Goal: Task Accomplishment & Management: Use online tool/utility

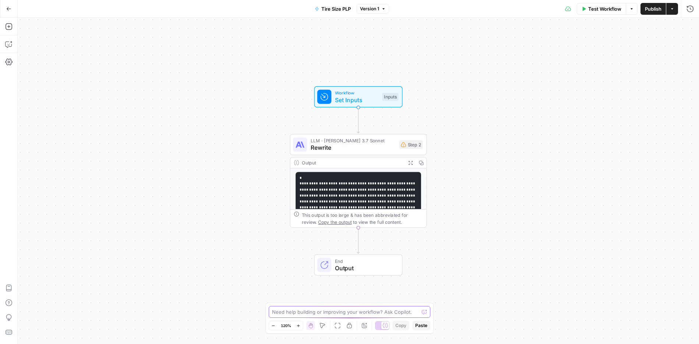
click at [340, 313] on textarea at bounding box center [345, 311] width 147 height 7
click at [305, 312] on textarea at bounding box center [345, 311] width 147 height 7
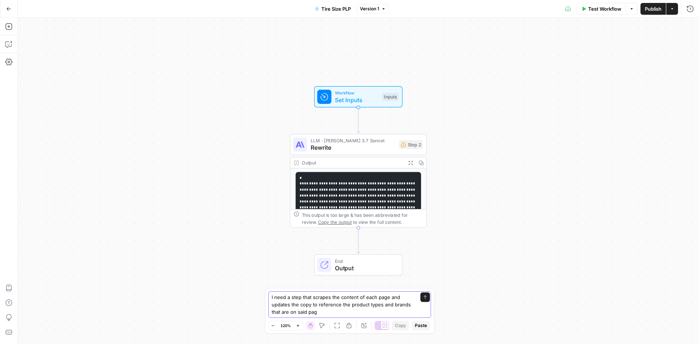
type textarea "I need a step that scrapes the content of each page and updates the copy to ref…"
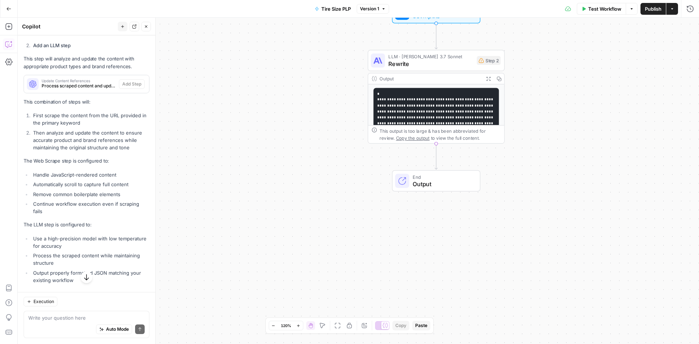
scroll to position [415, 0]
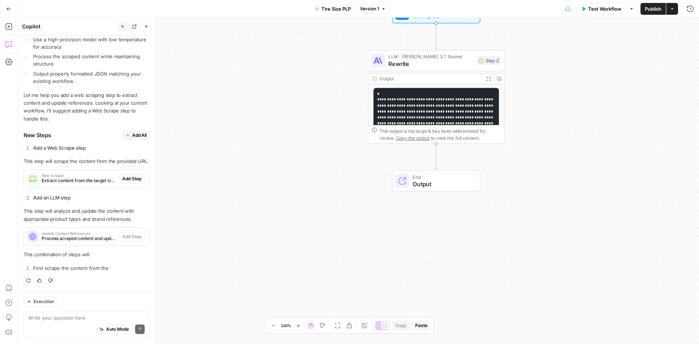
click at [132, 132] on span "Add All" at bounding box center [139, 135] width 14 height 7
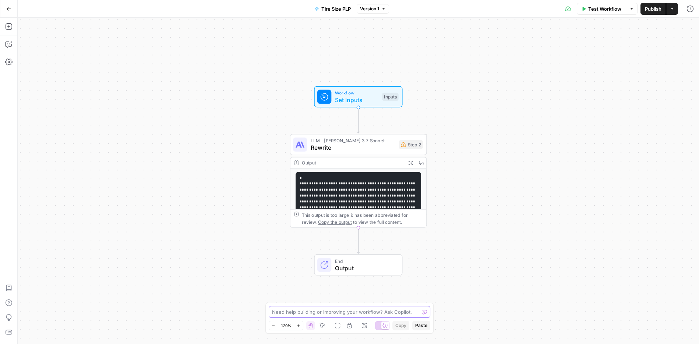
click at [322, 309] on textarea at bounding box center [345, 311] width 147 height 7
type textarea "I need a step that scrapes the page from my grid and ensures the description is…"
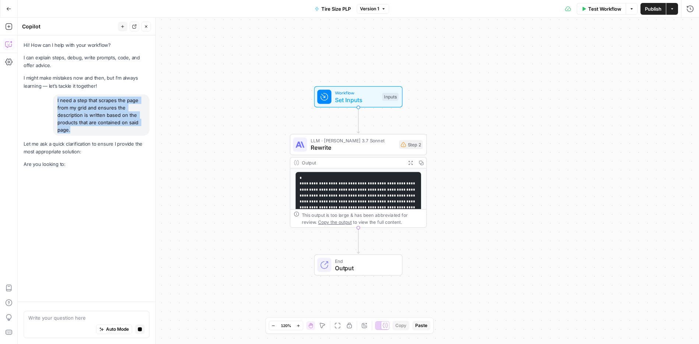
drag, startPoint x: 118, startPoint y: 129, endPoint x: 46, endPoint y: 102, distance: 76.5
click at [46, 102] on div "I need a step that scrapes the page from my grid and ensures the description is…" at bounding box center [87, 114] width 126 height 41
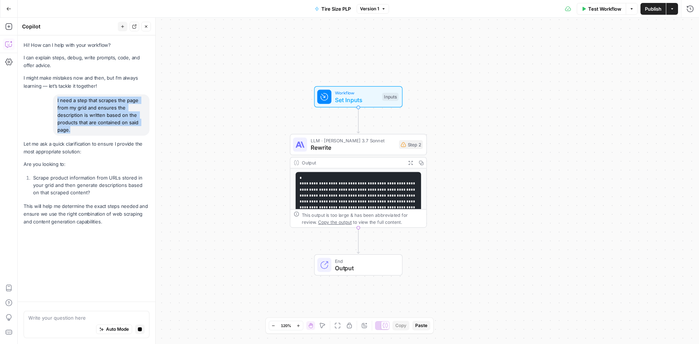
copy div "I need a step that scrapes the page from my grid and ensures the description is…"
click at [37, 232] on icon "button" at bounding box center [39, 231] width 4 height 4
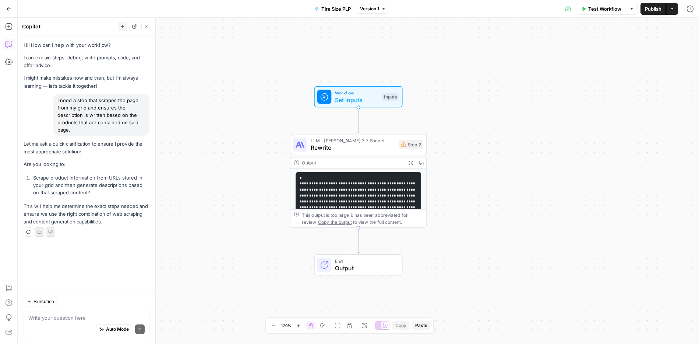
click at [72, 313] on div "Write your question here Auto Mode Send" at bounding box center [87, 323] width 126 height 27
type textarea "yes"
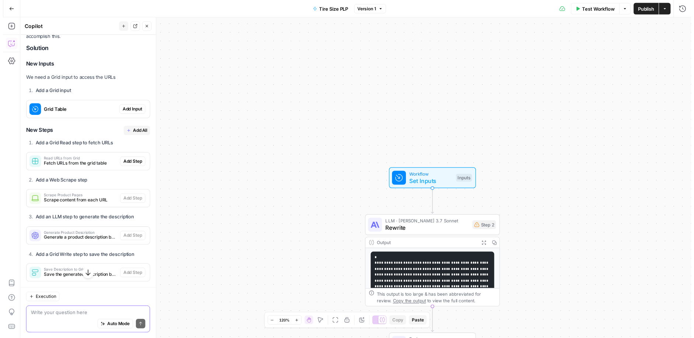
scroll to position [236, 0]
click at [126, 110] on span "Add Input" at bounding box center [132, 111] width 20 height 7
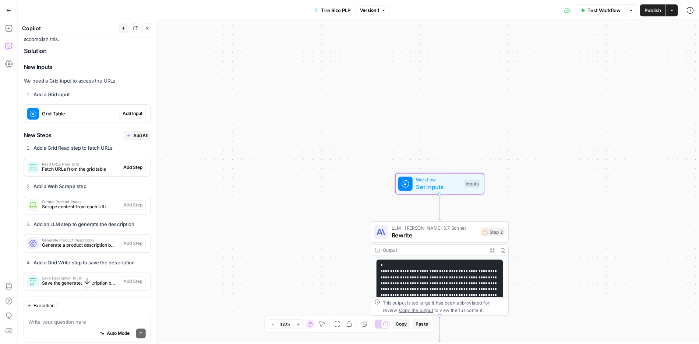
scroll to position [259, 0]
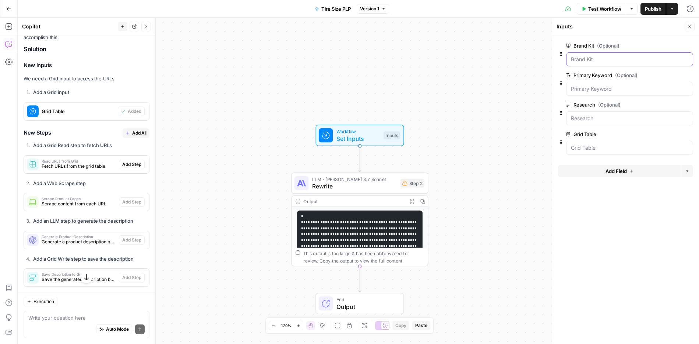
click at [629, 63] on Kit "Brand Kit (Optional)" at bounding box center [629, 59] width 117 height 7
click at [625, 63] on div at bounding box center [629, 59] width 127 height 14
click at [584, 63] on div at bounding box center [629, 59] width 127 height 14
click at [569, 59] on div at bounding box center [629, 59] width 127 height 14
click at [588, 88] on Keyword "Primary Keyword (Optional)" at bounding box center [629, 88] width 117 height 7
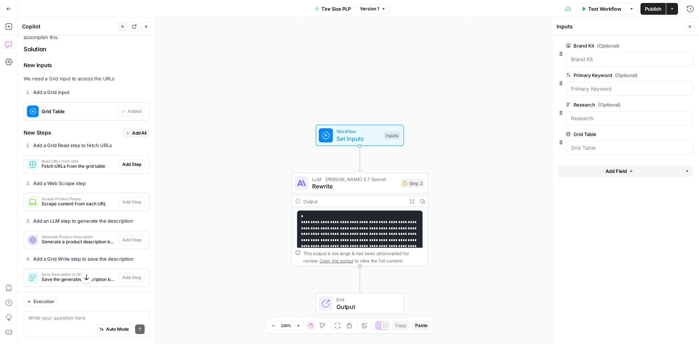
click at [586, 113] on div at bounding box center [629, 118] width 127 height 14
click at [584, 146] on Table "Grid Table" at bounding box center [629, 147] width 117 height 7
click at [612, 227] on form "Brand Kit (Optional) edit field Delete group Primary Keyword (Optional) edit fi…" at bounding box center [625, 189] width 147 height 308
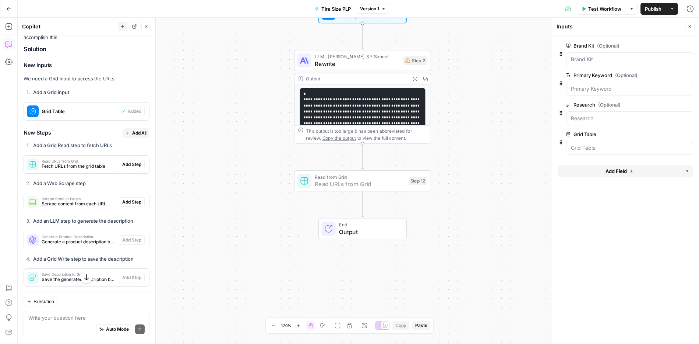
click at [129, 165] on span "Add Step" at bounding box center [131, 164] width 19 height 7
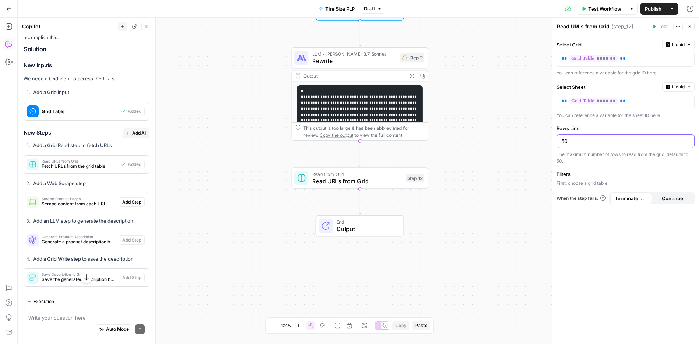
click at [591, 143] on input "50" at bounding box center [626, 140] width 129 height 7
type input "1000"
click at [606, 59] on span "*******" at bounding box center [593, 58] width 49 height 6
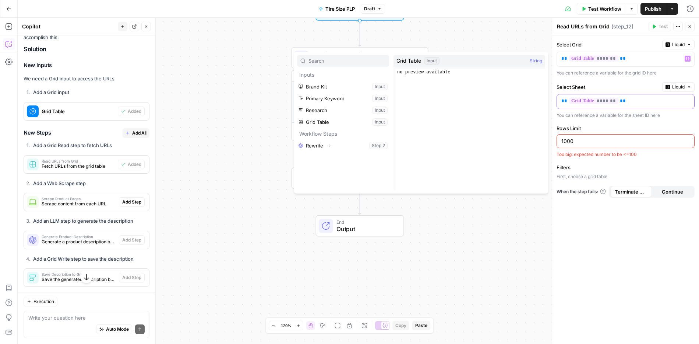
click at [600, 101] on span "*******" at bounding box center [593, 101] width 49 height 6
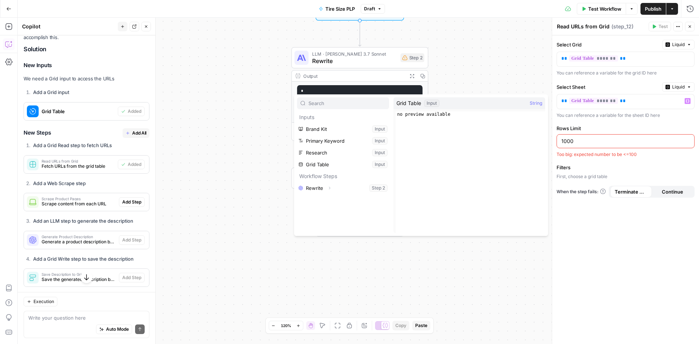
click at [506, 35] on div "Workflow Set Inputs Inputs LLM · Claude 3.7 Sonnet Rewrite Step 2 Output Expand…" at bounding box center [359, 181] width 682 height 326
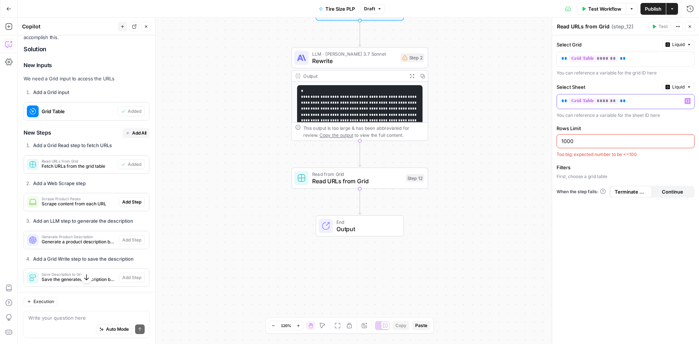
click at [655, 101] on p "** ******* **" at bounding box center [626, 100] width 129 height 7
click at [689, 85] on icon "button" at bounding box center [689, 87] width 4 height 4
click at [670, 106] on div "Choose from a list" at bounding box center [659, 109] width 58 height 7
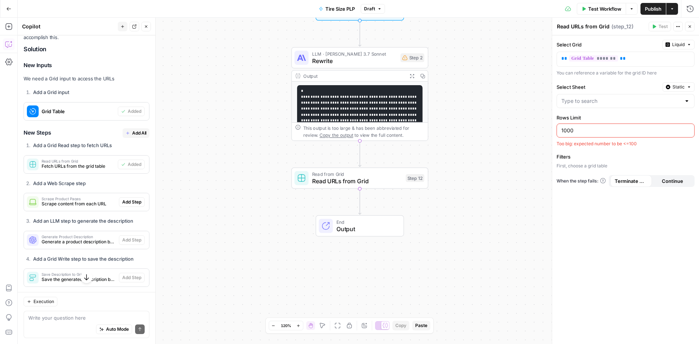
click at [655, 105] on div at bounding box center [626, 101] width 138 height 14
click at [646, 119] on div "No results" at bounding box center [625, 120] width 131 height 7
click at [650, 97] on input "Select Sheet" at bounding box center [622, 100] width 120 height 7
click at [625, 61] on p "** ******* **" at bounding box center [626, 58] width 129 height 7
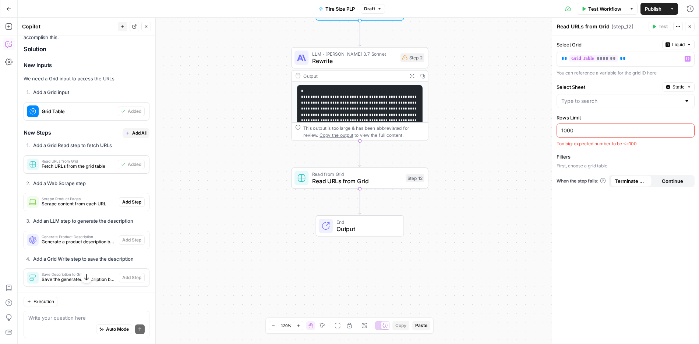
click at [668, 45] on icon "button" at bounding box center [668, 44] width 4 height 4
click at [666, 62] on span "Static" at bounding box center [662, 59] width 47 height 7
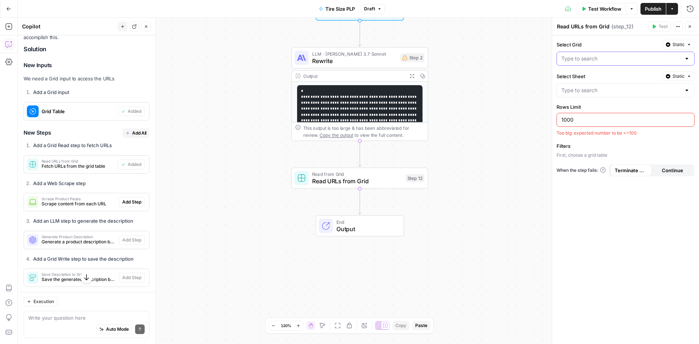
click at [644, 58] on input "Select Grid" at bounding box center [622, 58] width 120 height 7
click at [592, 87] on span "Tire Size PLP" at bounding box center [624, 87] width 123 height 7
type input "Tire Size PLP"
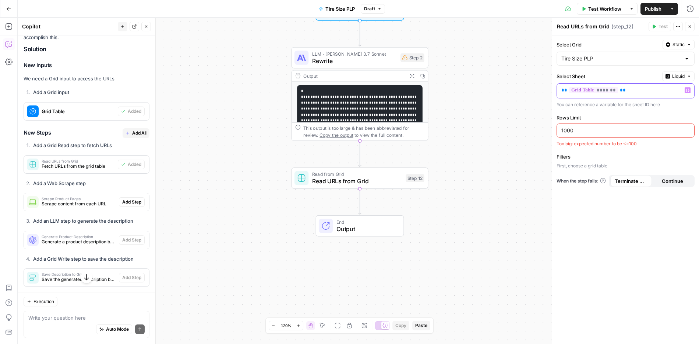
click at [638, 94] on div "** ******* **" at bounding box center [620, 91] width 126 height 14
click at [672, 79] on button "Liquid" at bounding box center [678, 76] width 32 height 10
click at [666, 91] on span "Static" at bounding box center [662, 91] width 47 height 7
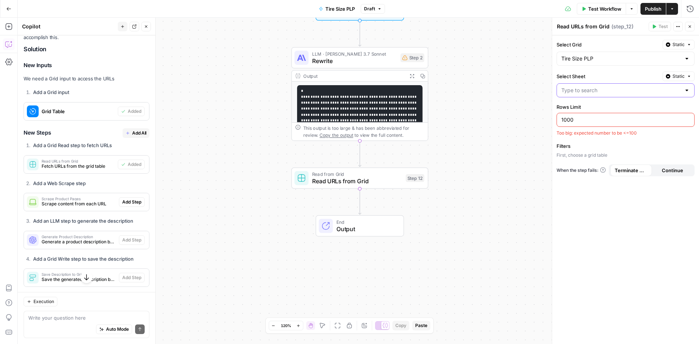
click at [654, 91] on input "Select Sheet" at bounding box center [622, 90] width 120 height 7
click at [616, 110] on span "Tire Size PLP" at bounding box center [624, 108] width 123 height 7
type input "Tire Size PLP"
drag, startPoint x: 621, startPoint y: 120, endPoint x: 556, endPoint y: 121, distance: 64.1
click at [556, 121] on div "Select Grid Static Tire Size PLP Select Sheet Static Tire Size PLP Rows Limit 1…" at bounding box center [625, 189] width 147 height 308
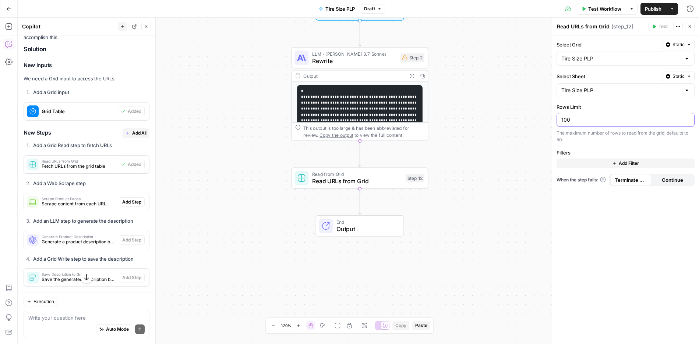
type input "100"
click at [608, 144] on div "Select Grid Static Tire Size PLP Select Sheet Static Tire Size PLP Rows Limit 1…" at bounding box center [625, 189] width 147 height 308
click at [664, 182] on span "Continue" at bounding box center [672, 179] width 21 height 7
click at [644, 179] on span "Terminate Workflow" at bounding box center [631, 179] width 33 height 7
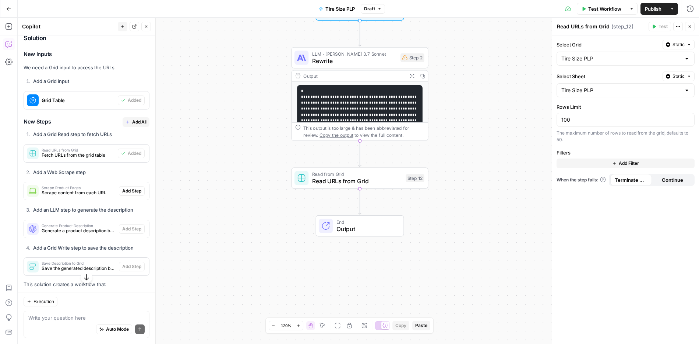
scroll to position [270, 0]
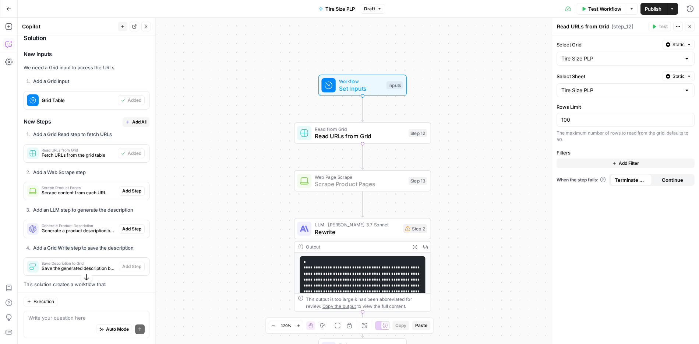
click at [130, 192] on span "Add Step" at bounding box center [131, 190] width 19 height 7
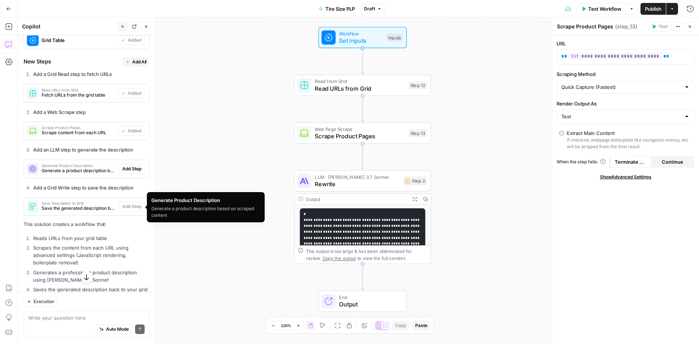
scroll to position [331, 0]
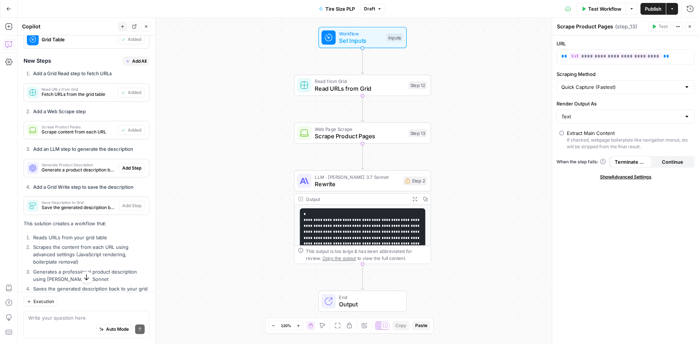
click at [590, 14] on button "Test Workflow" at bounding box center [601, 9] width 49 height 12
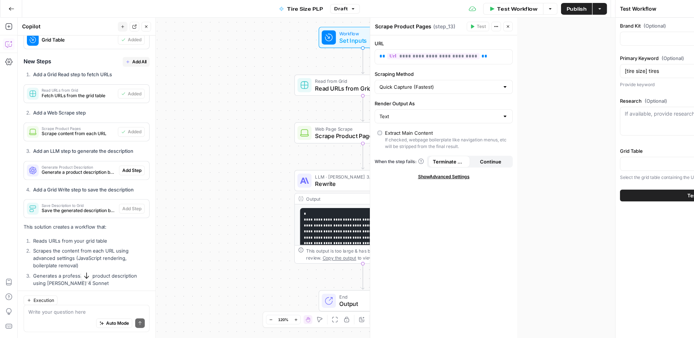
type input "Tire Rack"
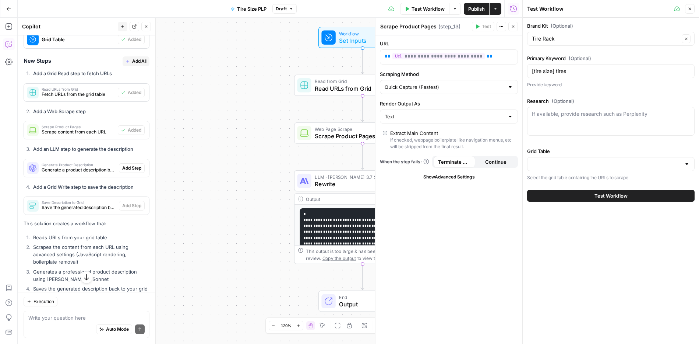
click at [598, 195] on span "Test Workflow" at bounding box center [611, 195] width 33 height 7
click at [600, 161] on input "Grid Table" at bounding box center [606, 163] width 149 height 7
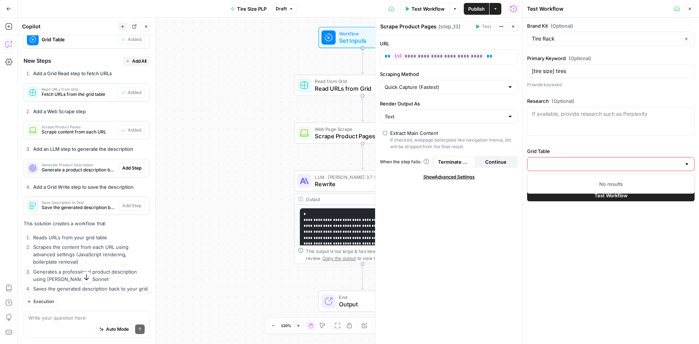
click at [608, 180] on div "No results" at bounding box center [611, 183] width 161 height 7
click at [608, 182] on div "No results" at bounding box center [611, 183] width 161 height 7
click at [688, 164] on div at bounding box center [687, 163] width 6 height 7
click at [686, 164] on div at bounding box center [687, 163] width 6 height 7
click at [653, 243] on div "Brand Kit (Optional) Tire Rack Clear Primary Keyword (Optional) [tire size] tir…" at bounding box center [611, 181] width 176 height 326
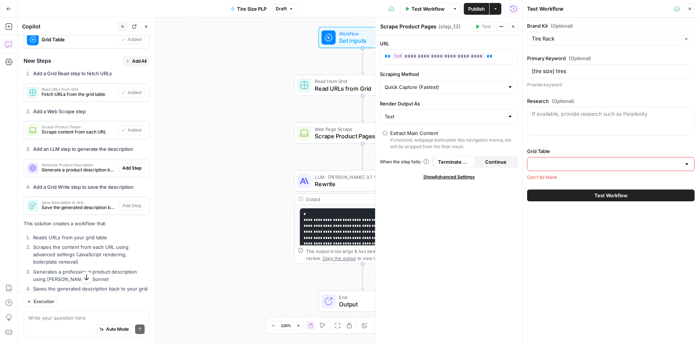
click at [612, 213] on div "Brand Kit (Optional) Tire Rack Clear Primary Keyword (Optional) [tire size] tir…" at bounding box center [611, 181] width 176 height 326
click at [592, 158] on div at bounding box center [611, 164] width 168 height 14
type input "Tire Size PLP"
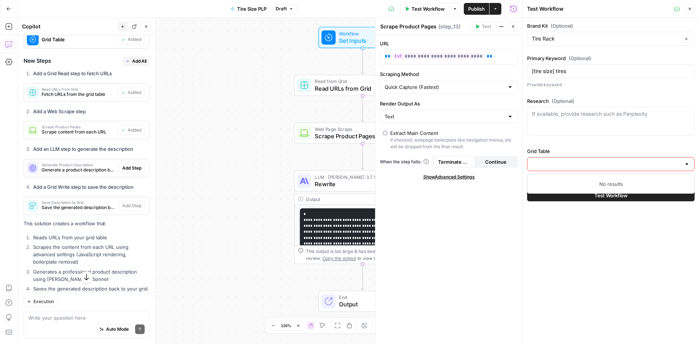
click at [620, 269] on div "Brand Kit (Optional) Tire Rack Clear Primary Keyword (Optional) [tire size] tir…" at bounding box center [611, 181] width 176 height 326
click at [578, 162] on input "Grid Table" at bounding box center [606, 163] width 149 height 7
type input "ega"
type input "Tire Size PLP"
click at [527, 189] on button "Test Workflow" at bounding box center [611, 195] width 168 height 12
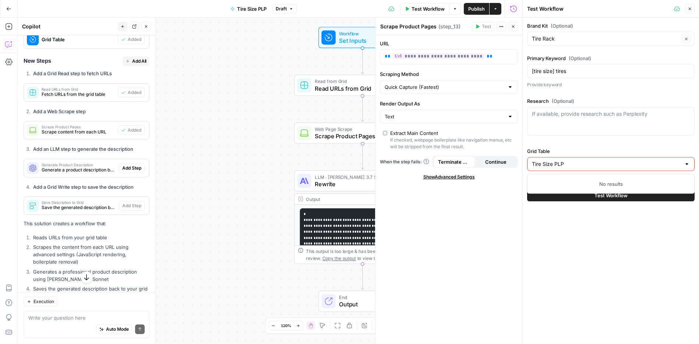
click at [527, 189] on button "Test Workflow" at bounding box center [611, 195] width 168 height 12
click at [600, 223] on div "Brand Kit (Optional) Tire Rack Clear Primary Keyword (Optional) [tire size] tir…" at bounding box center [611, 181] width 176 height 326
click at [582, 152] on label "Grid Table" at bounding box center [611, 150] width 168 height 7
click at [582, 160] on input "Grid Table" at bounding box center [606, 163] width 149 height 7
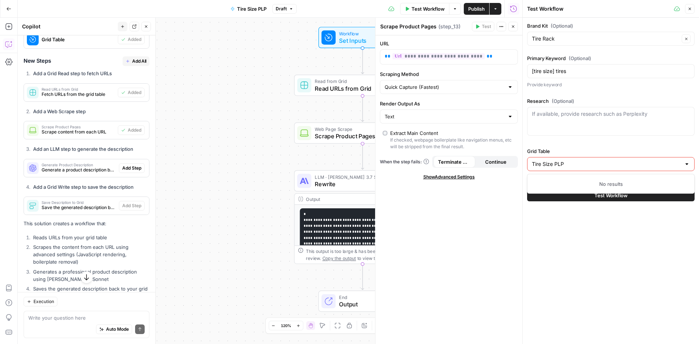
click at [582, 163] on input "Tire Size PLP" at bounding box center [606, 163] width 149 height 7
type input "Tire Size PLP"
click at [573, 146] on div "Brand Kit (Optional) Tire Rack Clear Primary Keyword (Optional) [tire size] tir…" at bounding box center [611, 101] width 168 height 158
click at [566, 196] on button "Test Workflow" at bounding box center [611, 195] width 168 height 12
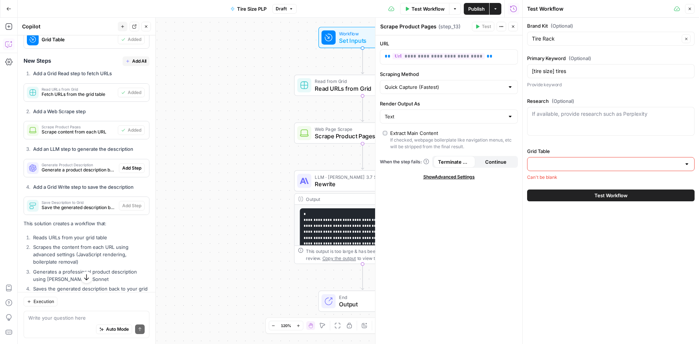
click at [566, 196] on button "Test Workflow" at bounding box center [611, 195] width 168 height 12
click at [573, 116] on textarea "Research (Optional)" at bounding box center [611, 113] width 158 height 7
click at [600, 143] on div "Brand Kit (Optional) Tire Rack Clear Primary Keyword (Optional) [tire size] tir…" at bounding box center [611, 101] width 168 height 158
click at [612, 201] on div "Test Workflow" at bounding box center [611, 195] width 168 height 21
click at [613, 198] on button "Test Workflow" at bounding box center [611, 195] width 168 height 12
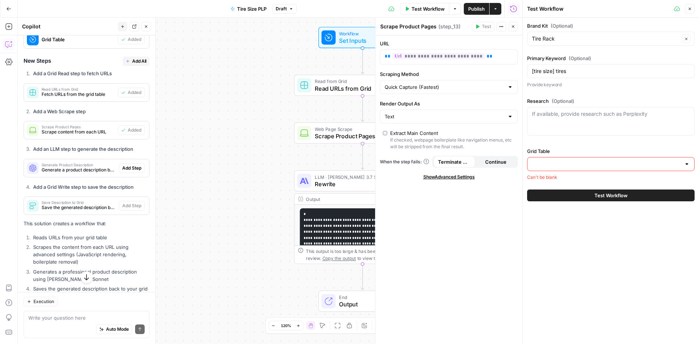
click at [609, 159] on div at bounding box center [611, 164] width 168 height 14
click at [608, 135] on div "Research (Optional) If available, provide research such as Perplexity" at bounding box center [611, 117] width 168 height 41
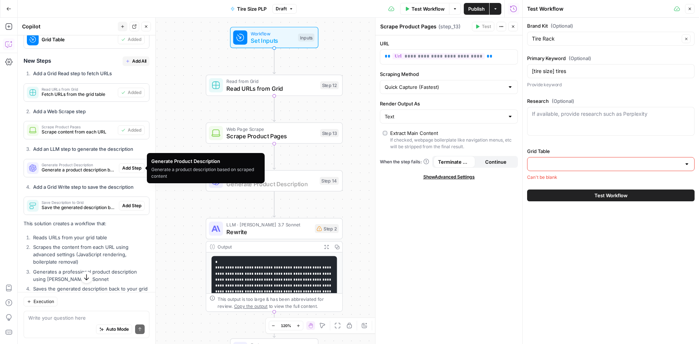
click at [125, 171] on span "Add Step" at bounding box center [131, 168] width 19 height 7
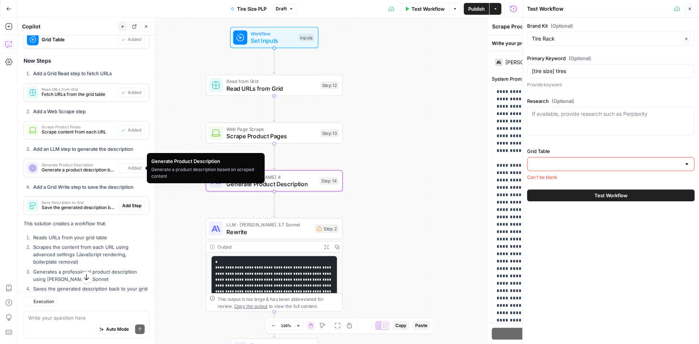
type textarea "Generate Product Description"
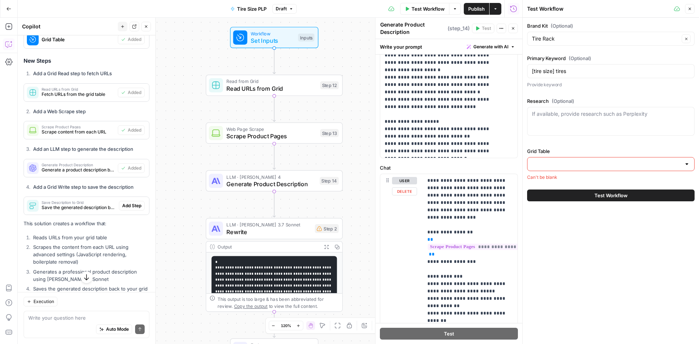
scroll to position [278, 0]
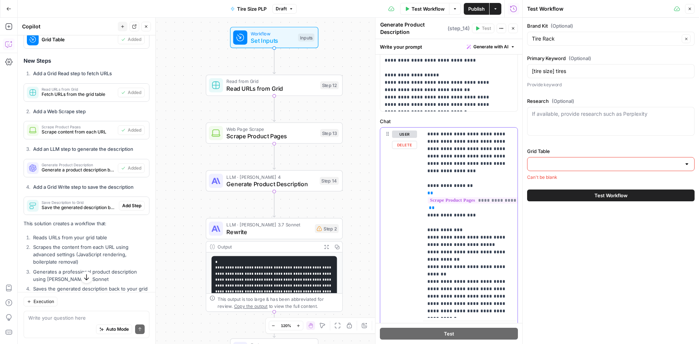
click at [455, 243] on p "**********" at bounding box center [468, 222] width 80 height 184
drag, startPoint x: 489, startPoint y: 238, endPoint x: 475, endPoint y: 238, distance: 14.0
click at [475, 238] on p "**********" at bounding box center [468, 222] width 80 height 184
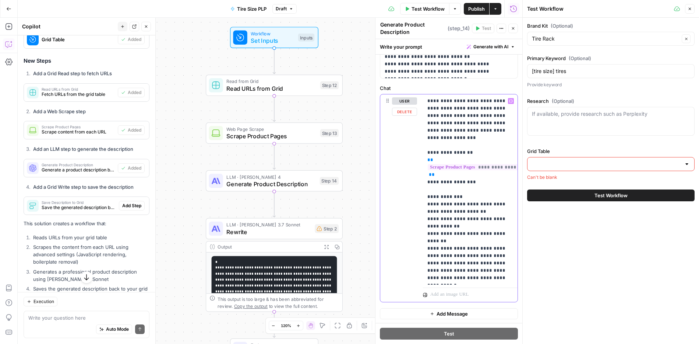
scroll to position [317, 0]
click at [563, 286] on div "Brand Kit (Optional) Tire Rack Clear Primary Keyword (Optional) [tire size] tir…" at bounding box center [611, 181] width 176 height 326
click at [305, 93] on div "Read from Grid Read URLs from Grid Step 12 Copy step Delete step Add Note Test" at bounding box center [274, 85] width 137 height 21
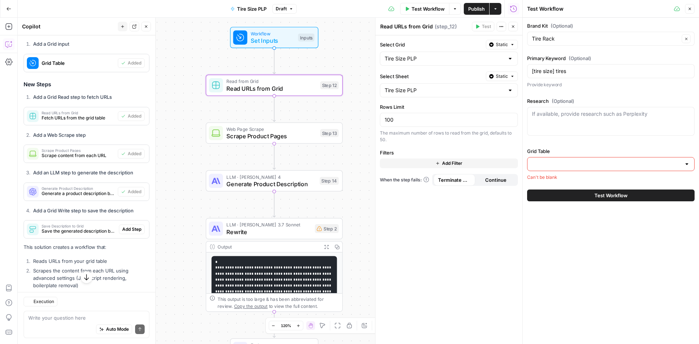
scroll to position [331, 0]
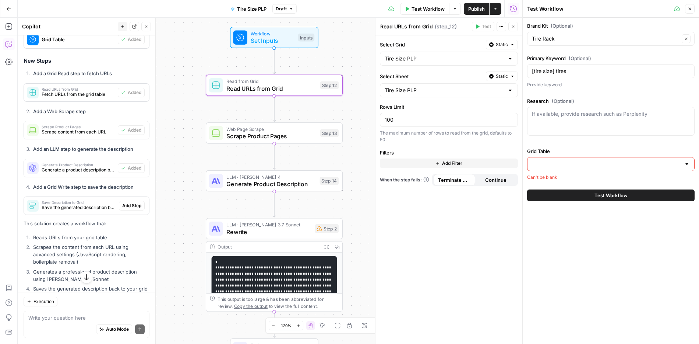
click at [449, 161] on span "Add Filter" at bounding box center [452, 163] width 20 height 7
click at [407, 162] on div at bounding box center [400, 165] width 41 height 14
click at [405, 184] on span "New Column" at bounding box center [402, 183] width 17 height 7
click at [513, 168] on icon "button" at bounding box center [514, 166] width 4 height 4
click at [570, 157] on div at bounding box center [611, 164] width 168 height 14
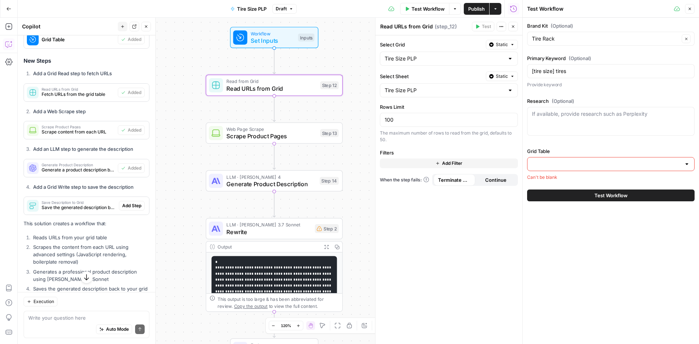
click at [580, 134] on div "If available, provide research such as Perplexity" at bounding box center [611, 121] width 168 height 29
click at [687, 164] on div at bounding box center [687, 163] width 6 height 7
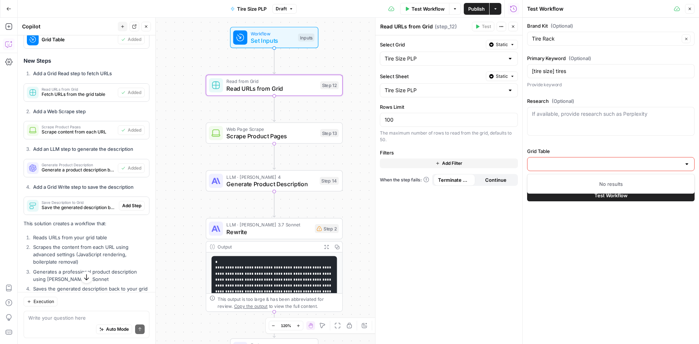
click at [687, 164] on div at bounding box center [687, 163] width 6 height 7
click at [668, 178] on div "No results" at bounding box center [611, 184] width 168 height 20
click at [661, 181] on div "No results" at bounding box center [611, 183] width 161 height 7
click at [642, 229] on div "Brand Kit (Optional) Tire Rack Clear Primary Keyword (Optional) [tire size] tir…" at bounding box center [611, 181] width 176 height 326
click at [632, 197] on button "Test Workflow" at bounding box center [611, 195] width 168 height 12
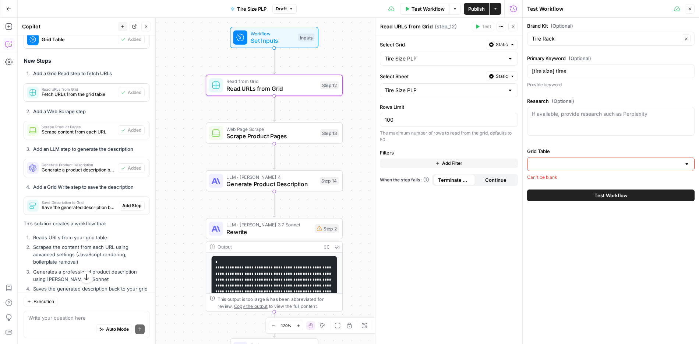
click at [632, 197] on button "Test Workflow" at bounding box center [611, 195] width 168 height 12
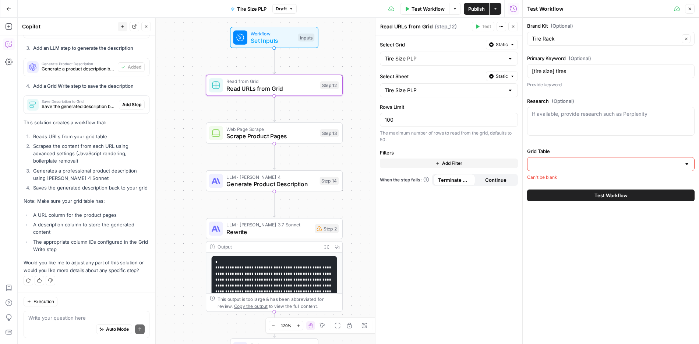
click at [95, 311] on div "Write your question here Auto Mode Send" at bounding box center [87, 323] width 126 height 27
type textarea "What should I enter for grid table"
click at [288, 182] on span "Generate Product Description" at bounding box center [271, 183] width 90 height 9
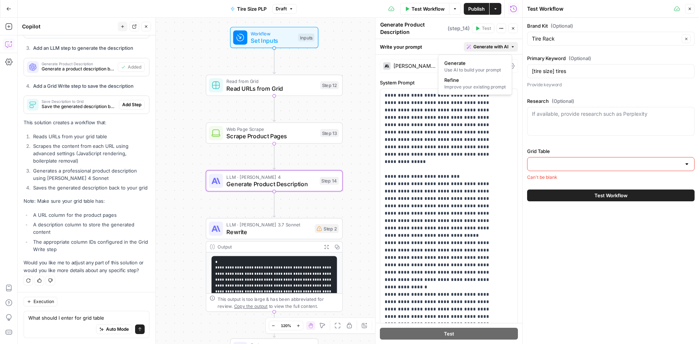
click at [496, 47] on span "Generate with AI" at bounding box center [491, 46] width 35 height 7
click at [443, 42] on div "Write your prompt Generate with AI" at bounding box center [449, 46] width 147 height 15
click at [421, 65] on div "Claude Sonnet 4" at bounding box center [415, 65] width 42 height 5
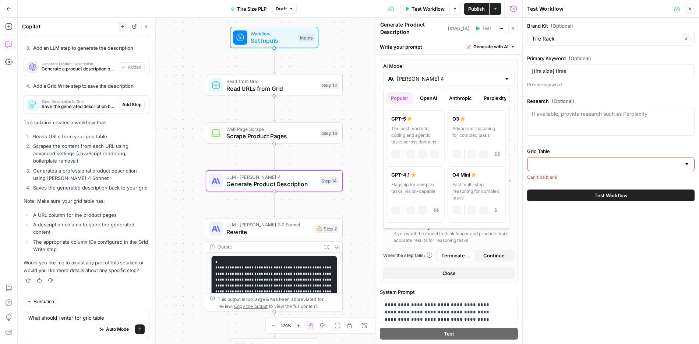
click at [425, 75] on input "Claude Sonnet 4" at bounding box center [449, 78] width 104 height 7
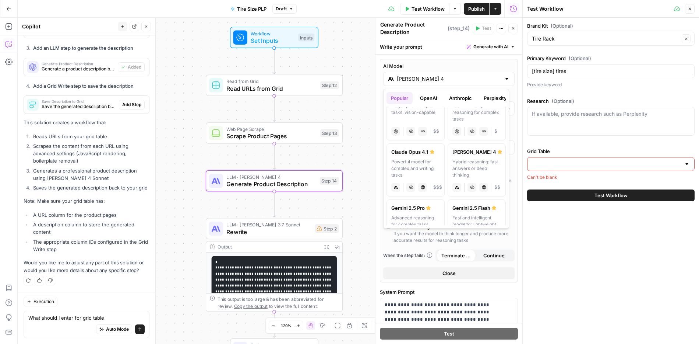
scroll to position [0, 0]
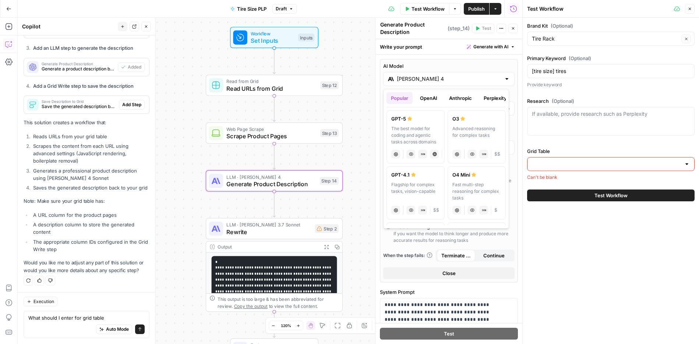
click at [421, 125] on div "The best model for coding and agentic tasks across domains" at bounding box center [415, 135] width 49 height 20
type input "GPT-5"
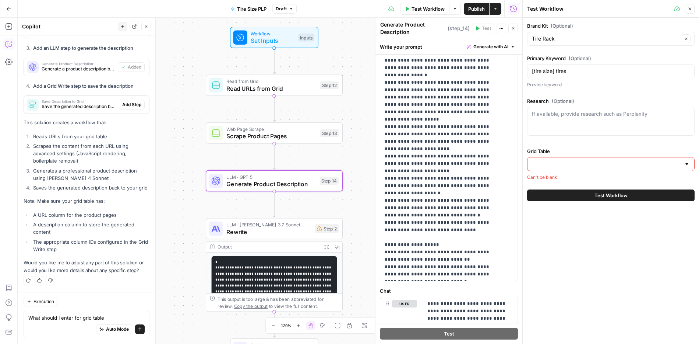
scroll to position [412, 0]
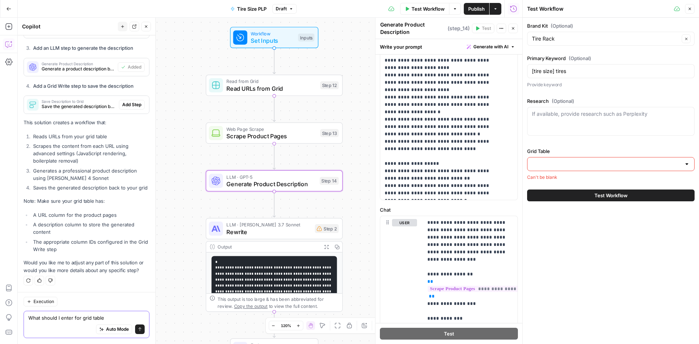
click at [116, 320] on textarea "What should I enter for grid table" at bounding box center [86, 317] width 116 height 7
click at [135, 330] on button "Send" at bounding box center [140, 329] width 10 height 10
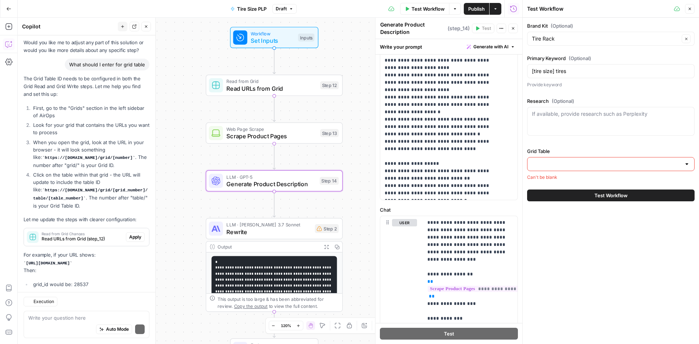
scroll to position [702, 0]
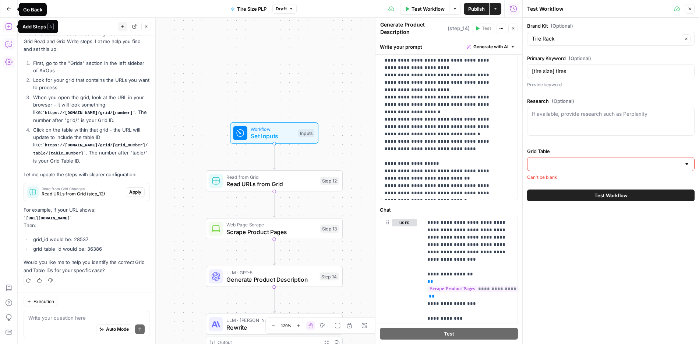
click at [9, 63] on icon "button" at bounding box center [8, 61] width 7 height 7
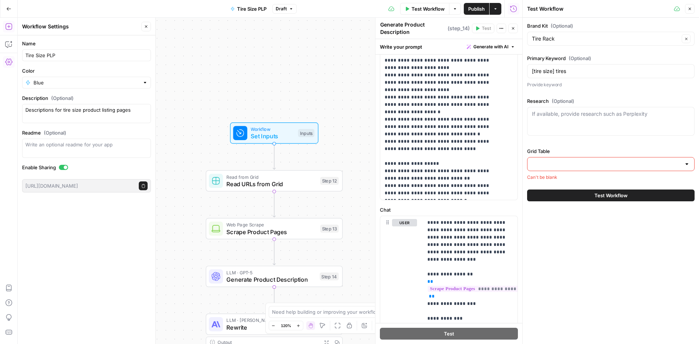
click at [9, 63] on icon "button" at bounding box center [8, 61] width 7 height 7
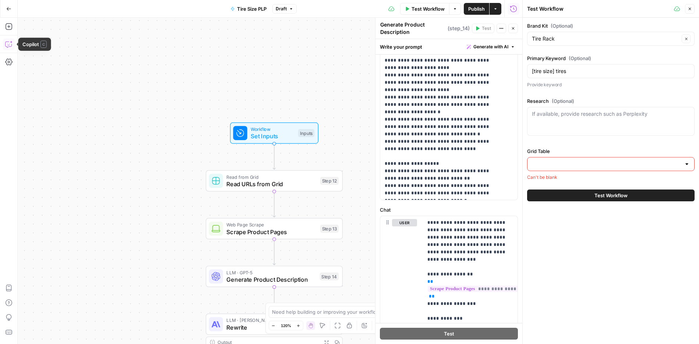
click at [11, 46] on icon "button" at bounding box center [8, 44] width 7 height 7
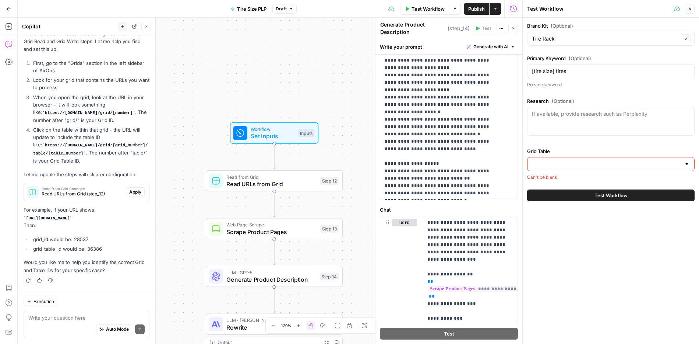
click at [578, 167] on input "Grid Table" at bounding box center [606, 163] width 149 height 7
paste input "https://app.airops.com/tire-rack-0/grids/28537"
type input "https://app.airops.com/tire-rack-0/grids/28537"
click at [599, 231] on div "Brand Kit (Optional) Tire Rack Clear Primary Keyword (Optional) [tire size] tir…" at bounding box center [611, 181] width 176 height 326
click at [577, 163] on input "Grid Table" at bounding box center [606, 163] width 149 height 7
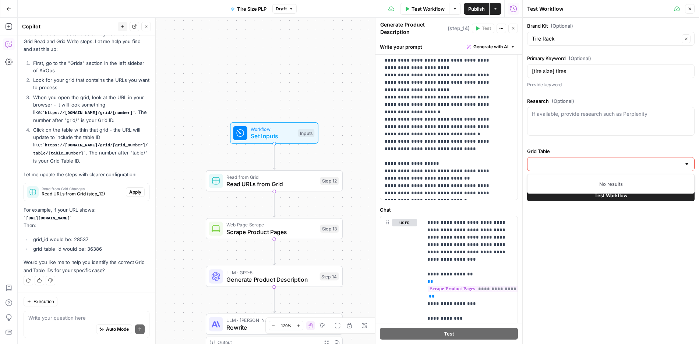
paste input "https://app.airops.com/tire-rack-0/grids/28537"
type input "https://app.airops.com/tire-rack-0/grids/28537"
click at [527, 189] on button "Test Workflow" at bounding box center [611, 195] width 168 height 12
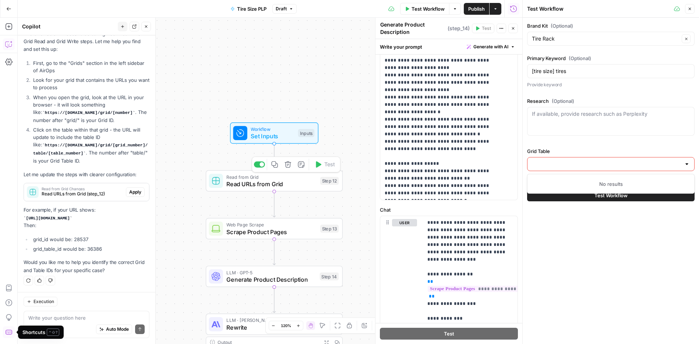
click at [270, 182] on span "Read URLs from Grid" at bounding box center [271, 183] width 90 height 9
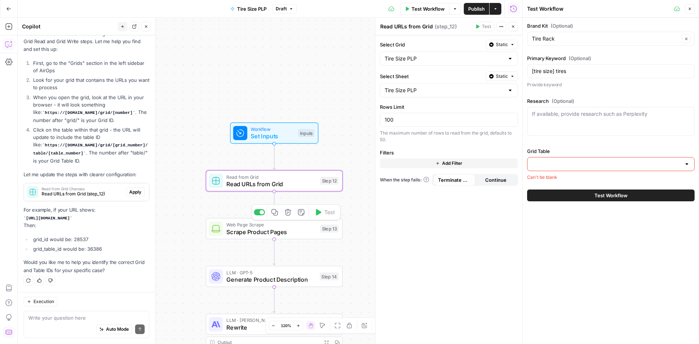
click at [275, 231] on span "Scrape Product Pages" at bounding box center [271, 231] width 90 height 9
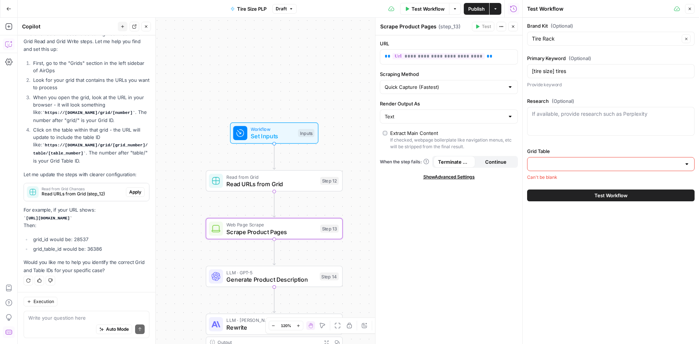
click at [689, 8] on icon "button" at bounding box center [690, 9] width 4 height 4
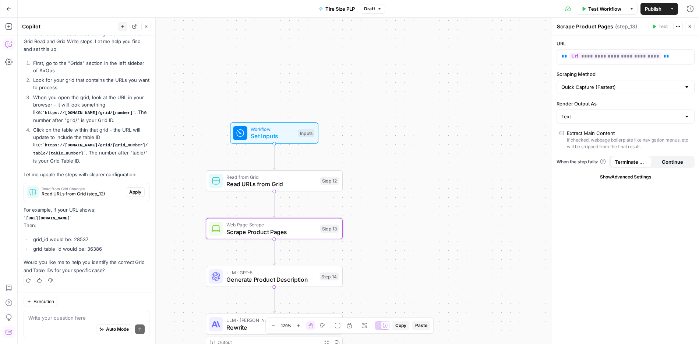
click at [595, 7] on span "Test Workflow" at bounding box center [604, 8] width 33 height 7
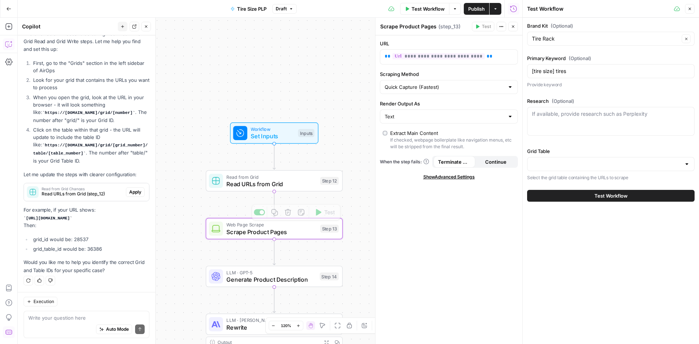
click at [297, 180] on span "Read URLs from Grid" at bounding box center [271, 183] width 90 height 9
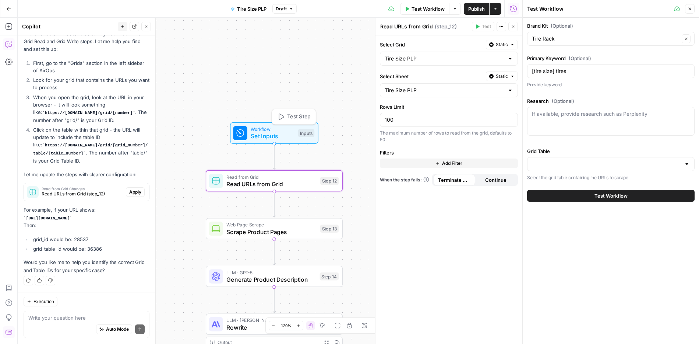
click at [277, 134] on span "Set Inputs" at bounding box center [273, 135] width 44 height 9
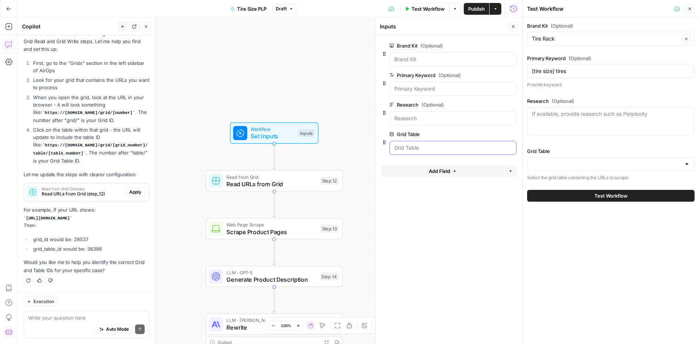
click at [409, 150] on Table "Grid Table" at bounding box center [452, 147] width 117 height 7
click at [422, 147] on Table "Grid Table" at bounding box center [452, 147] width 117 height 7
click at [488, 131] on span "edit field" at bounding box center [489, 134] width 16 height 6
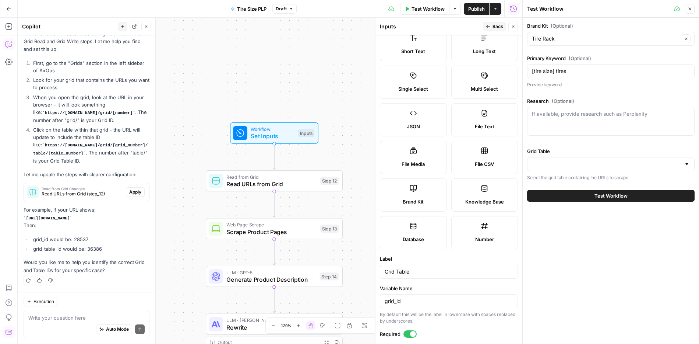
scroll to position [59, 0]
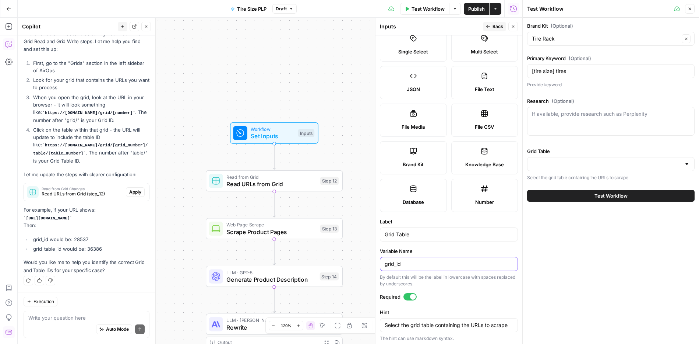
click at [441, 266] on input "grid_id" at bounding box center [449, 263] width 129 height 7
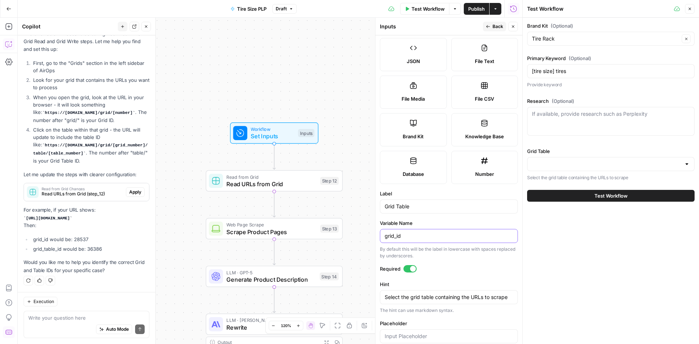
scroll to position [107, 0]
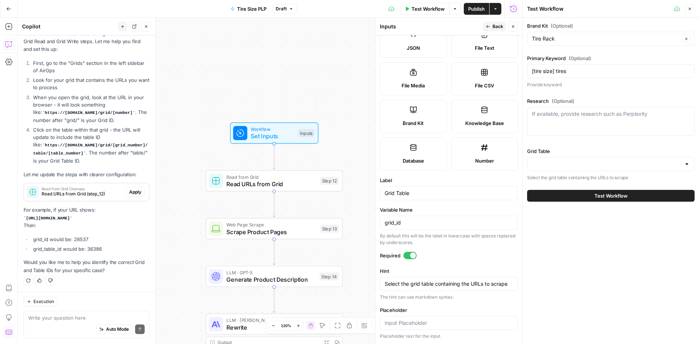
click at [556, 267] on div "Brand Kit (Optional) Tire Rack Clear Primary Keyword (Optional) [tire size] tir…" at bounding box center [611, 181] width 176 height 326
drag, startPoint x: 426, startPoint y: 7, endPoint x: 424, endPoint y: 13, distance: 5.9
click at [426, 7] on span "Test Workflow" at bounding box center [428, 8] width 33 height 7
click at [578, 162] on input "Grid Table" at bounding box center [606, 163] width 149 height 7
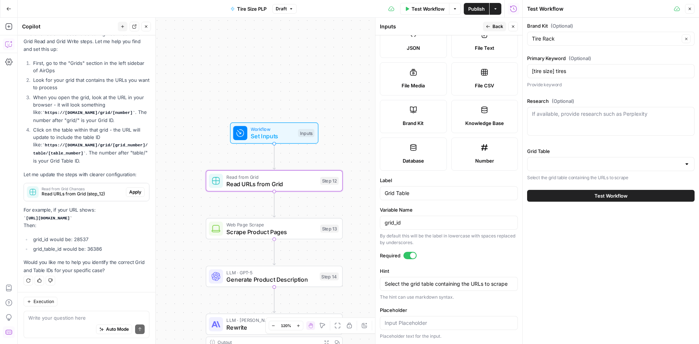
click at [129, 191] on span "Apply" at bounding box center [135, 192] width 12 height 7
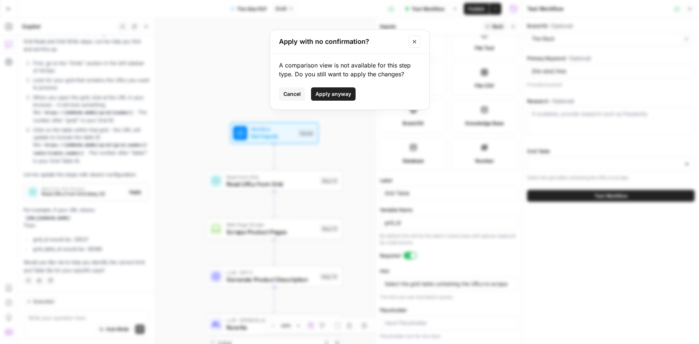
click at [320, 93] on span "Apply anyway" at bounding box center [334, 93] width 36 height 7
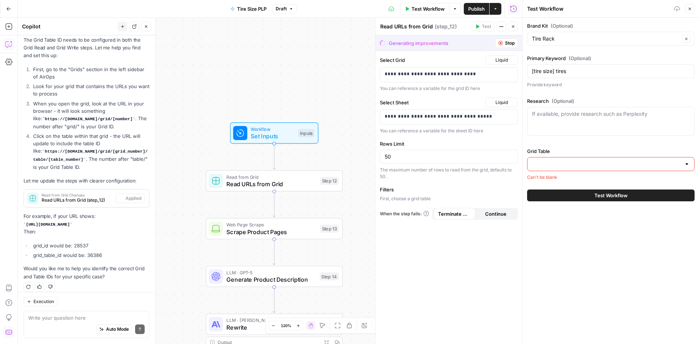
scroll to position [714, 0]
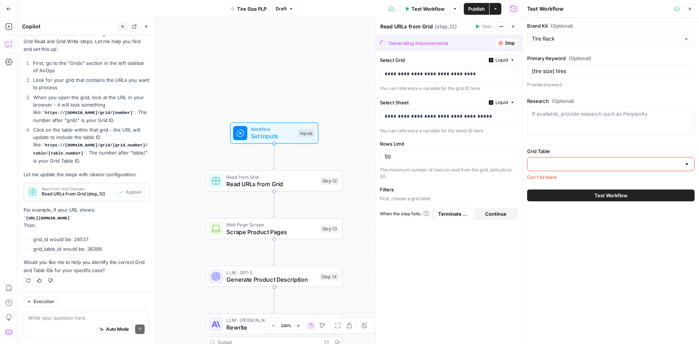
click at [561, 167] on div at bounding box center [611, 164] width 168 height 14
click at [640, 162] on input "Grid Table" at bounding box center [606, 163] width 149 height 7
click at [635, 134] on div "If available, provide research such as Perplexity" at bounding box center [611, 121] width 168 height 29
click at [430, 73] on p "**********" at bounding box center [449, 73] width 129 height 7
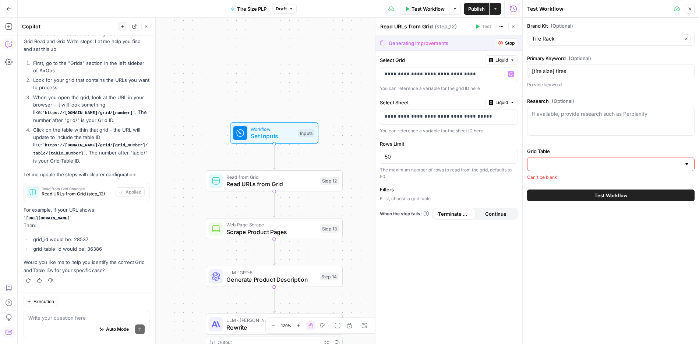
click at [498, 60] on span "Liquid" at bounding box center [502, 60] width 13 height 7
click at [490, 74] on span "Static" at bounding box center [485, 75] width 47 height 7
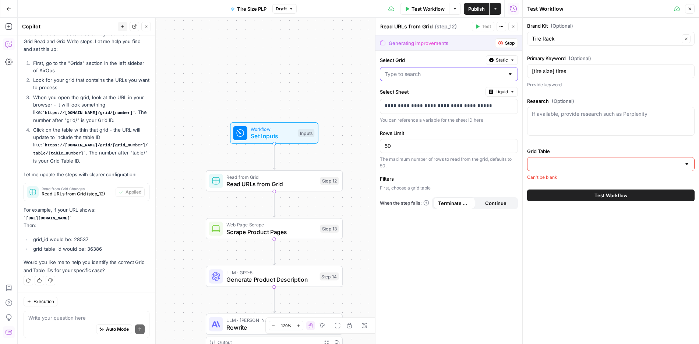
click at [424, 77] on input "Select Grid" at bounding box center [445, 73] width 120 height 7
click at [430, 101] on span "Tire Size PLP" at bounding box center [447, 102] width 123 height 7
type input "Tire Size PLP"
click at [433, 101] on div "**********" at bounding box center [443, 106] width 126 height 14
click at [512, 92] on icon "button" at bounding box center [512, 91] width 4 height 4
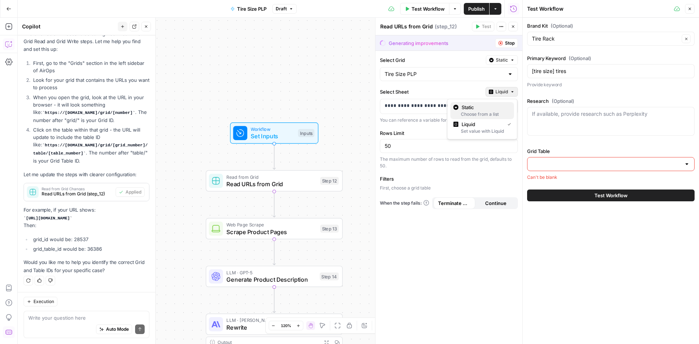
click at [497, 106] on span "Static" at bounding box center [485, 106] width 47 height 7
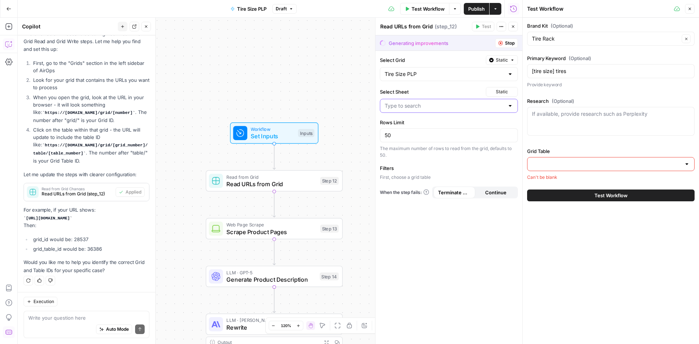
click at [439, 106] on input "Select Sheet" at bounding box center [445, 105] width 120 height 7
click at [436, 122] on span "Tire Size PLP" at bounding box center [447, 123] width 123 height 7
type input "Tire Size PLP"
click at [587, 261] on div "Brand Kit (Optional) Tire Rack Clear Primary Keyword (Optional) [tire size] tir…" at bounding box center [611, 181] width 176 height 326
click at [597, 192] on span "Test Workflow" at bounding box center [611, 194] width 33 height 7
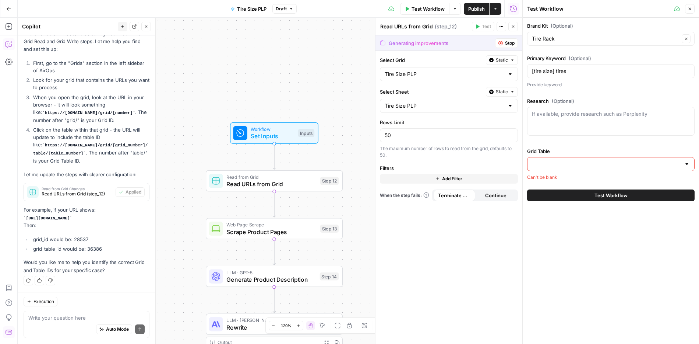
click at [593, 235] on div "Brand Kit (Optional) Tire Rack Clear Primary Keyword (Optional) [tire size] tir…" at bounding box center [611, 181] width 176 height 326
click at [692, 8] on icon "button" at bounding box center [690, 9] width 4 height 4
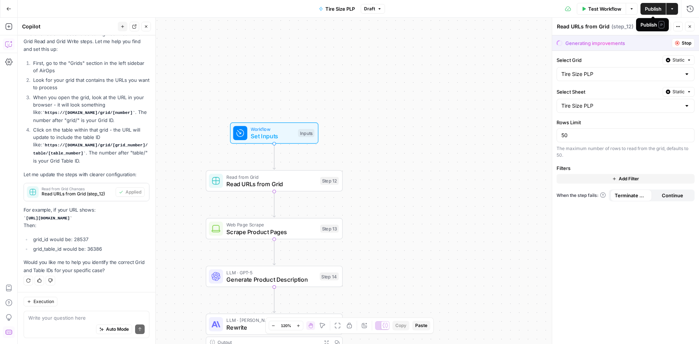
click at [597, 3] on button "Test Workflow" at bounding box center [601, 9] width 49 height 12
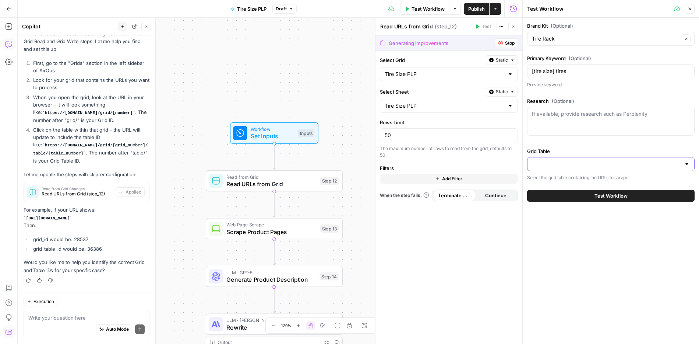
click at [612, 164] on input "Grid Table" at bounding box center [606, 163] width 149 height 7
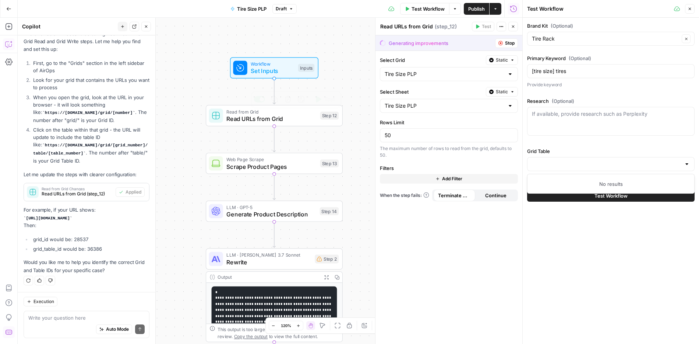
click at [267, 120] on span "Read URLs from Grid" at bounding box center [271, 118] width 90 height 9
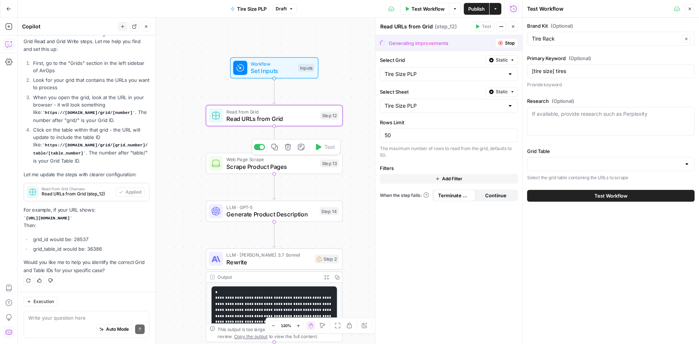
click at [273, 164] on span "Scrape Product Pages" at bounding box center [271, 166] width 90 height 9
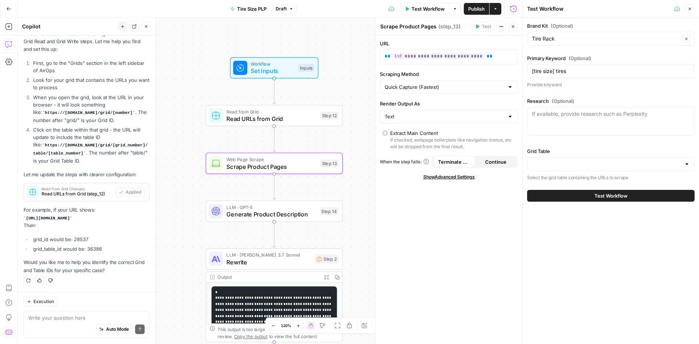
click at [510, 86] on div at bounding box center [510, 86] width 6 height 7
type input "Quick Capture (Fastest)"
click at [504, 71] on label "Scraping Method" at bounding box center [449, 73] width 138 height 7
click at [504, 83] on input "Quick Capture (Fastest)" at bounding box center [445, 86] width 120 height 7
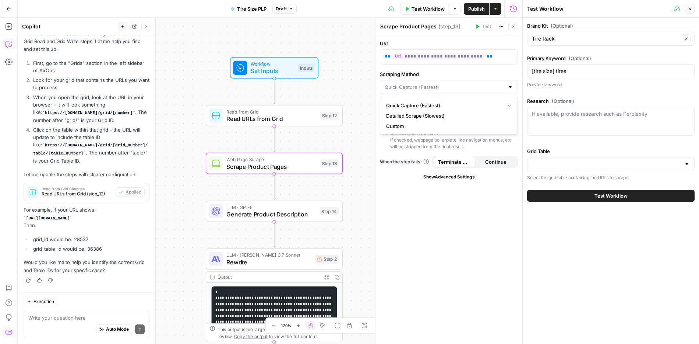
type input "Quick Capture (Fastest)"
click at [504, 71] on label "Scraping Method" at bounding box center [449, 73] width 138 height 7
click at [504, 83] on input "Quick Capture (Fastest)" at bounding box center [445, 86] width 120 height 7
type input "Quick Capture (Fastest)"
click at [588, 254] on div "Brand Kit (Optional) Tire Rack Clear Primary Keyword (Optional) [tire size] tir…" at bounding box center [611, 181] width 176 height 326
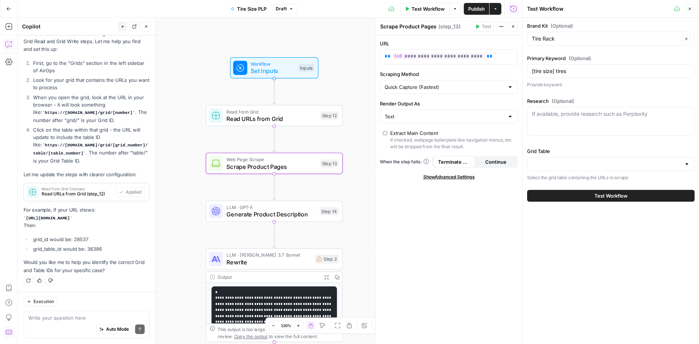
click at [608, 170] on div at bounding box center [611, 164] width 168 height 14
click at [608, 165] on input "Grid Table" at bounding box center [606, 163] width 149 height 7
click at [605, 225] on div "Brand Kit (Optional) Tire Rack Clear Primary Keyword (Optional) [tire size] tir…" at bounding box center [611, 181] width 176 height 326
click at [611, 190] on button "Test Workflow" at bounding box center [611, 196] width 168 height 12
click at [611, 190] on button "Test Workflow" at bounding box center [611, 195] width 168 height 12
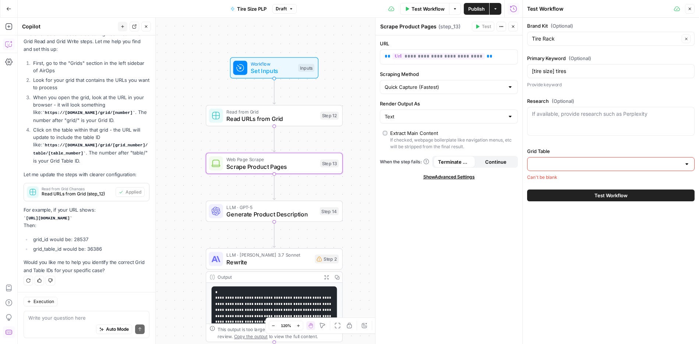
click at [611, 190] on button "Test Workflow" at bounding box center [611, 195] width 168 height 12
click at [614, 162] on input "Grid Table" at bounding box center [606, 163] width 149 height 7
click at [610, 144] on div "Brand Kit (Optional) Tire Rack Clear Primary Keyword (Optional) [tire size] tir…" at bounding box center [611, 101] width 168 height 158
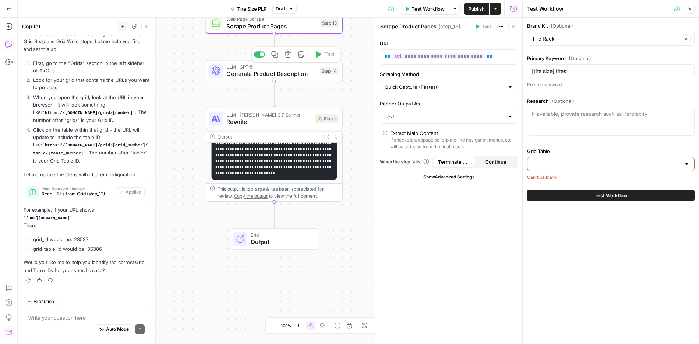
click at [280, 68] on span "LLM · GPT-5" at bounding box center [271, 66] width 90 height 7
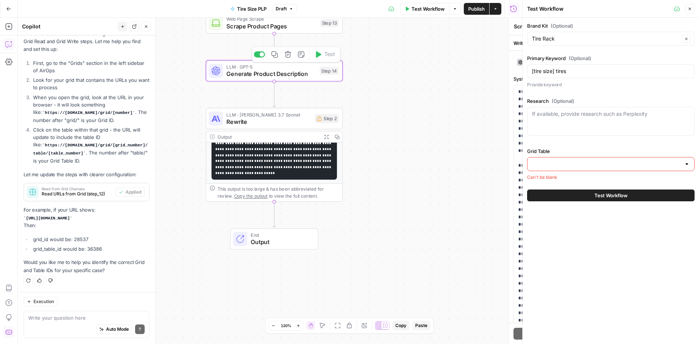
type textarea "Generate Product Description"
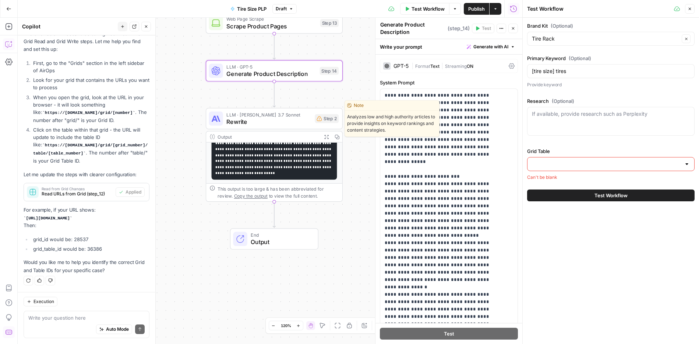
click at [284, 119] on span "Rewrite" at bounding box center [268, 121] width 85 height 9
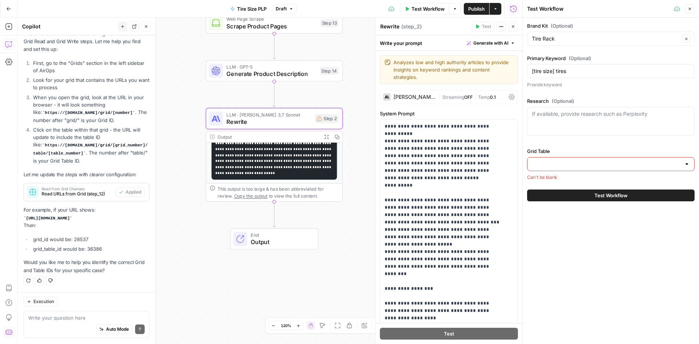
scroll to position [73, 0]
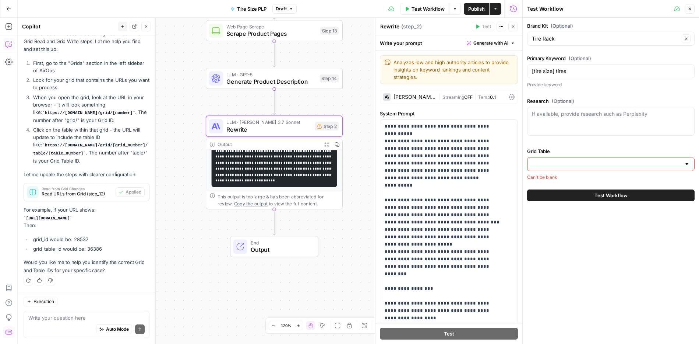
click at [421, 11] on span "Test Workflow" at bounding box center [428, 8] width 33 height 7
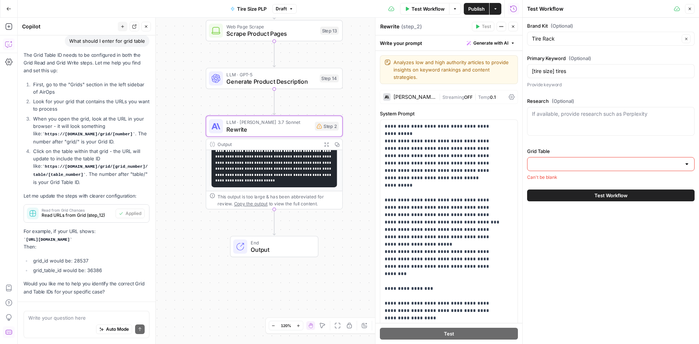
scroll to position [714, 0]
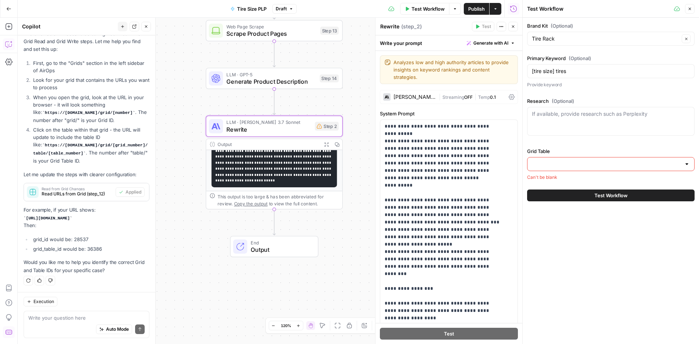
click at [412, 8] on span "Test Workflow" at bounding box center [428, 8] width 33 height 7
click at [688, 8] on button "Close" at bounding box center [690, 9] width 10 height 10
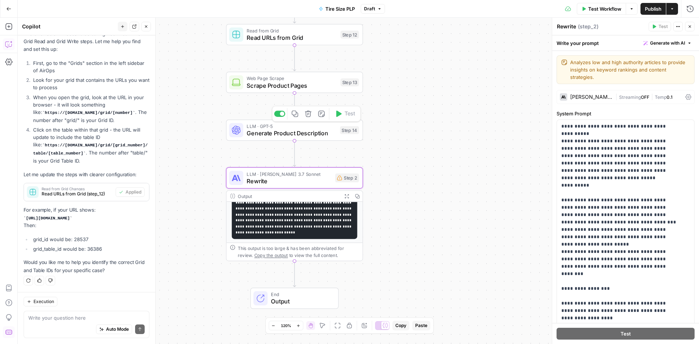
click at [320, 131] on span "Generate Product Description" at bounding box center [292, 133] width 90 height 9
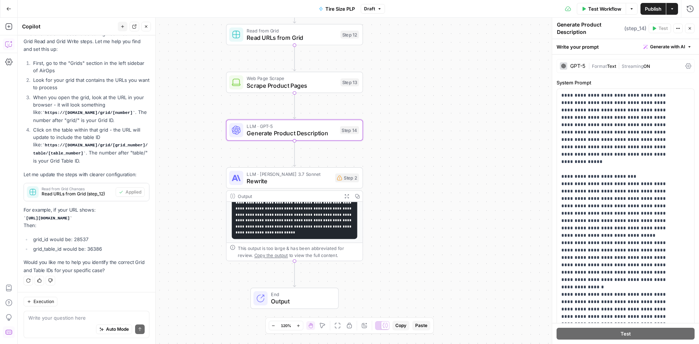
click at [595, 30] on textarea "Generate Product Description" at bounding box center [590, 28] width 66 height 15
drag, startPoint x: 602, startPoint y: 26, endPoint x: 581, endPoint y: 26, distance: 21.0
click at [581, 26] on textarea "Generate Product Description" at bounding box center [590, 28] width 66 height 15
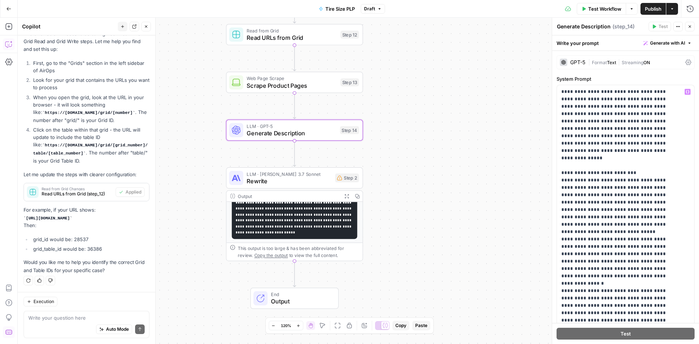
type textarea "Generate Description"
click at [606, 156] on p "**********" at bounding box center [620, 287] width 117 height 398
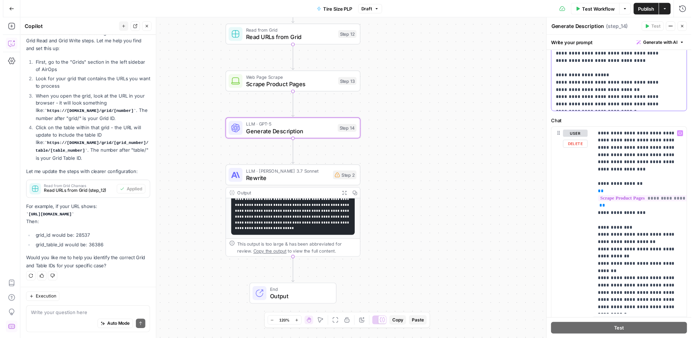
scroll to position [313, 0]
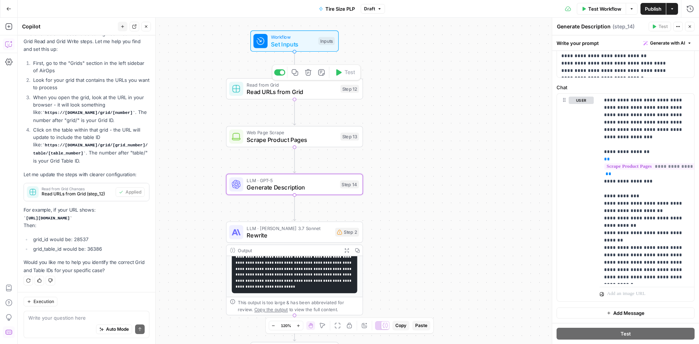
click at [315, 89] on span "Read URLs from Grid" at bounding box center [292, 91] width 90 height 9
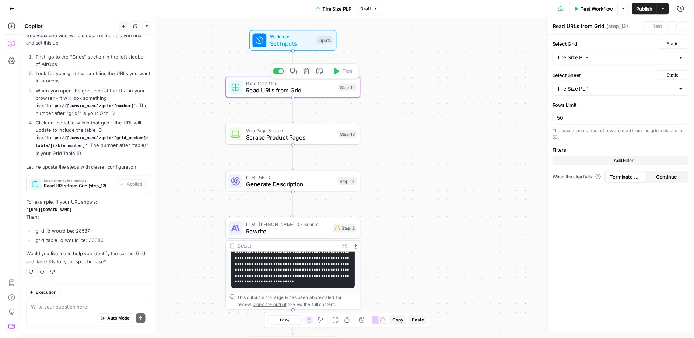
scroll to position [714, 0]
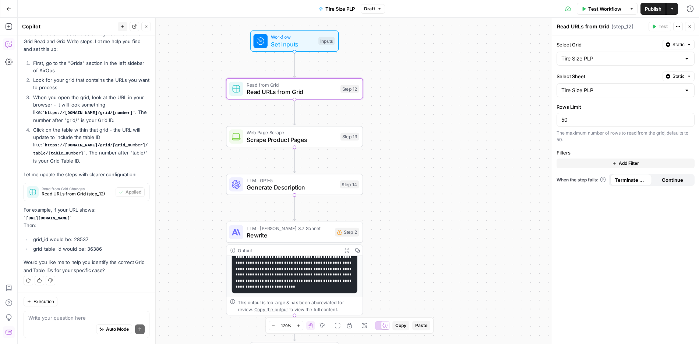
click at [318, 144] on span "Scrape Product Pages" at bounding box center [292, 139] width 90 height 9
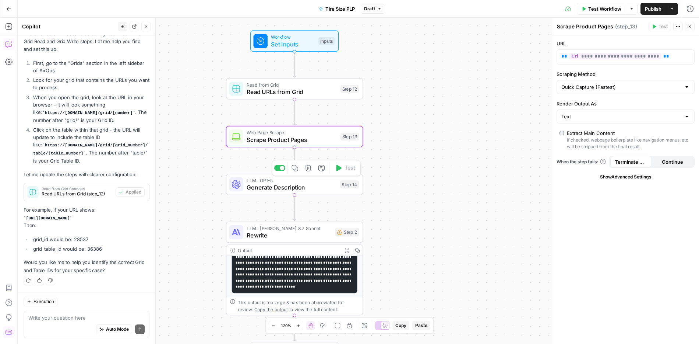
click at [317, 181] on span "LLM · GPT-5" at bounding box center [292, 180] width 90 height 7
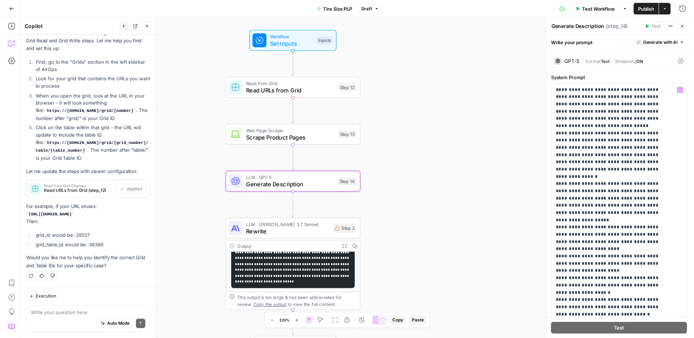
scroll to position [313, 0]
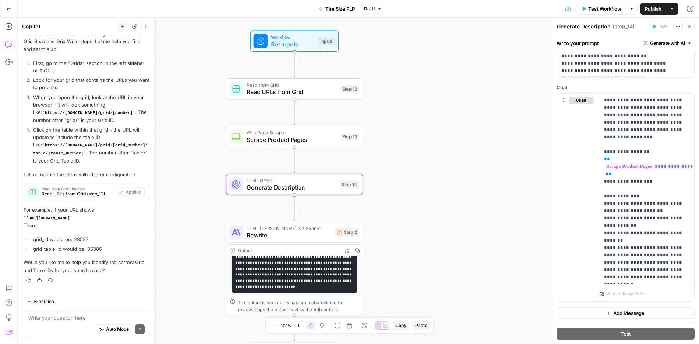
click at [310, 233] on span "Rewrite" at bounding box center [289, 235] width 85 height 9
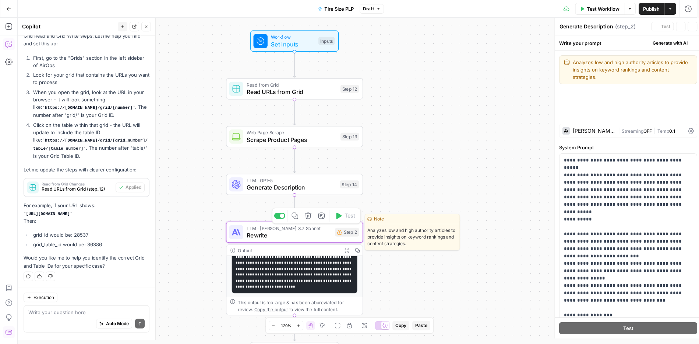
type textarea "Rewrite"
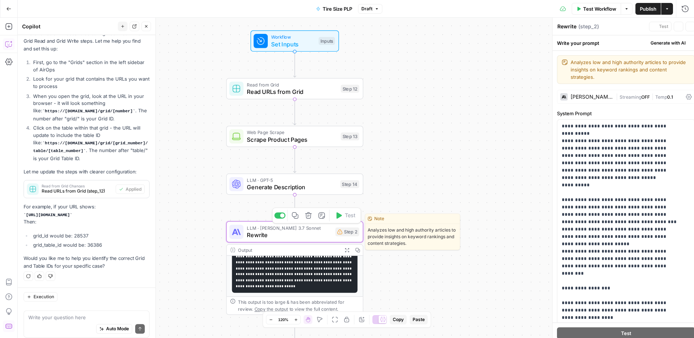
scroll to position [714, 0]
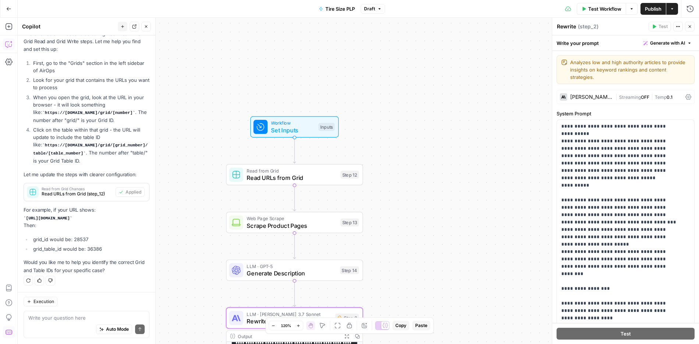
click at [405, 129] on div "Workflow Set Inputs Inputs Read from Grid Read URLs from Grid Step 12 Web Page …" at bounding box center [359, 181] width 682 height 326
click at [299, 129] on span "Set Inputs" at bounding box center [293, 130] width 44 height 9
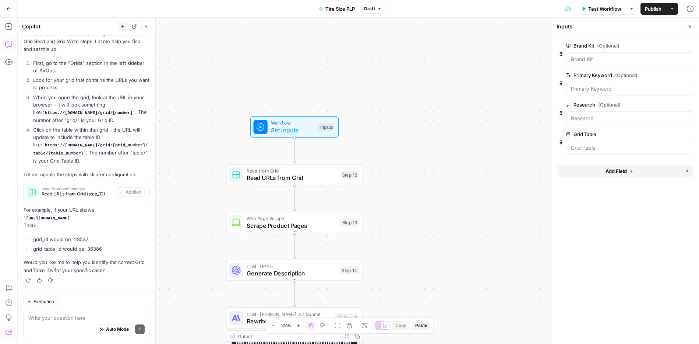
click at [607, 144] on div at bounding box center [629, 148] width 127 height 14
click at [645, 59] on Kit "Brand Kit (Optional)" at bounding box center [629, 59] width 117 height 7
click at [645, 90] on Keyword "Primary Keyword (Optional)" at bounding box center [629, 88] width 117 height 7
click at [646, 110] on div "Research (Optional) edit field Delete group" at bounding box center [629, 112] width 127 height 25
click at [655, 143] on div at bounding box center [629, 148] width 127 height 14
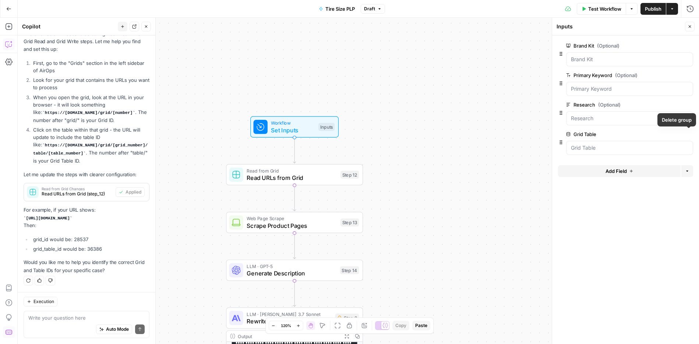
click at [689, 134] on icon "button" at bounding box center [689, 134] width 4 height 4
click at [648, 176] on form "Brand Kit (Optional) edit field Delete group Primary Keyword (Optional) edit fi…" at bounding box center [625, 189] width 147 height 308
click at [512, 120] on div "Workflow Set Inputs Inputs Read from Grid Read URLs from Grid Step 12 Web Page …" at bounding box center [359, 181] width 682 height 326
click at [591, 6] on span "Test Workflow" at bounding box center [604, 8] width 33 height 7
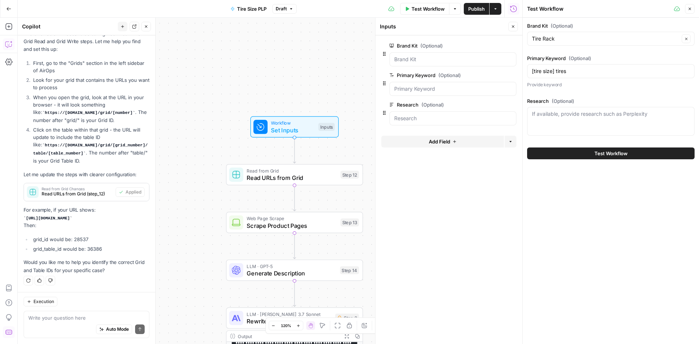
click at [567, 151] on button "Test Workflow" at bounding box center [611, 153] width 168 height 12
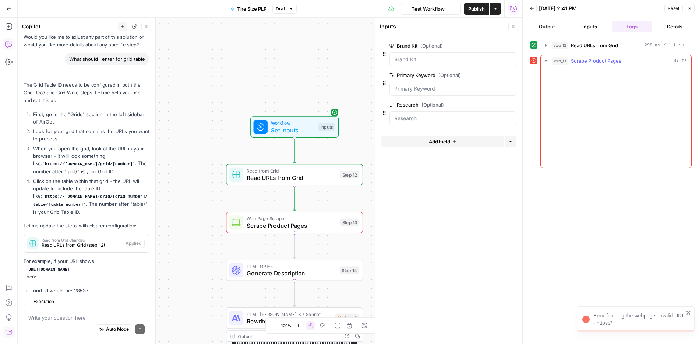
scroll to position [714, 0]
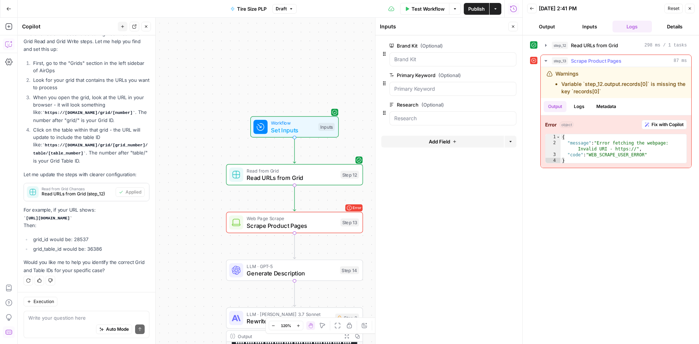
type textarea "**********"
click at [602, 144] on div "{ "message" : "Error fetching the webpage: Invalid URI - https://" , "code" : "…" at bounding box center [624, 154] width 126 height 41
click at [295, 177] on span "Read URLs from Grid" at bounding box center [292, 177] width 90 height 9
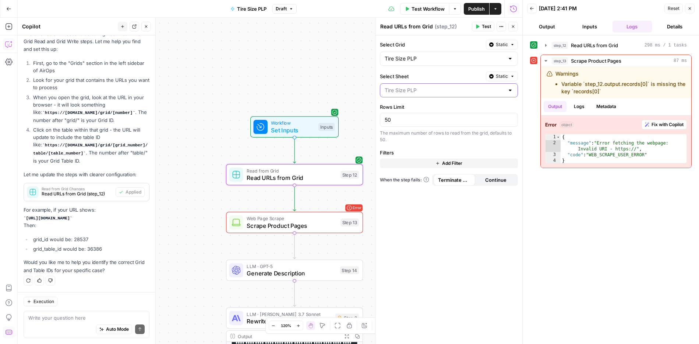
click at [462, 88] on input "Select Sheet" at bounding box center [445, 90] width 120 height 7
type input "Tire Size PLP"
click at [588, 107] on button "Logs" at bounding box center [580, 106] width 20 height 11
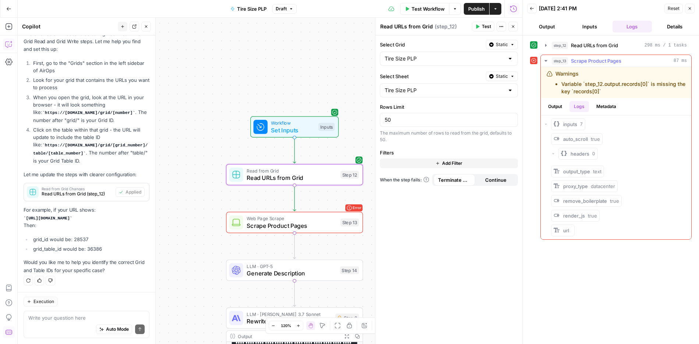
click at [600, 106] on button "Metadata" at bounding box center [606, 106] width 29 height 11
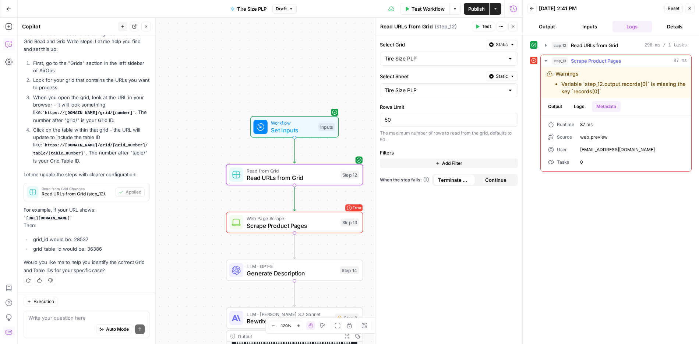
click at [587, 106] on button "Logs" at bounding box center [580, 106] width 20 height 11
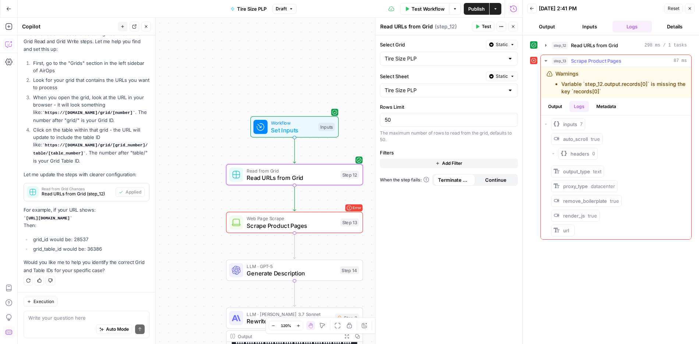
click at [553, 107] on button "Output" at bounding box center [555, 106] width 23 height 11
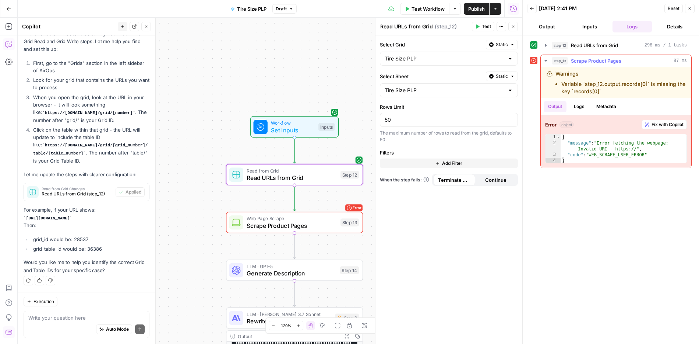
type textarea "**********"
click at [594, 155] on div "{ "message" : "Error fetching the webpage: Invalid URI - https://" , "code" : "…" at bounding box center [624, 154] width 126 height 41
click at [462, 103] on label "Rows Limit" at bounding box center [449, 106] width 138 height 7
click at [462, 116] on input "50" at bounding box center [449, 119] width 129 height 7
click at [472, 89] on input "Select Sheet" at bounding box center [445, 90] width 120 height 7
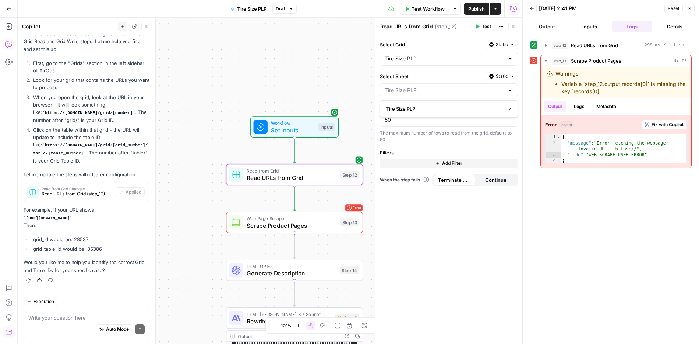
type input "Tire Size PLP"
click at [454, 63] on div "Tire Size PLP" at bounding box center [449, 59] width 138 height 14
type input "Tire Size PLP"
click at [562, 218] on div "**********" at bounding box center [611, 189] width 162 height 301
click at [428, 11] on span "Test Workflow" at bounding box center [428, 8] width 33 height 7
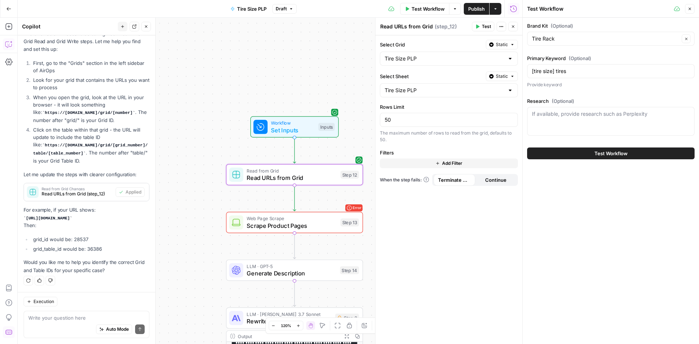
click at [494, 45] on button "Static" at bounding box center [502, 45] width 32 height 10
click at [487, 80] on span "Liquid" at bounding box center [488, 76] width 42 height 7
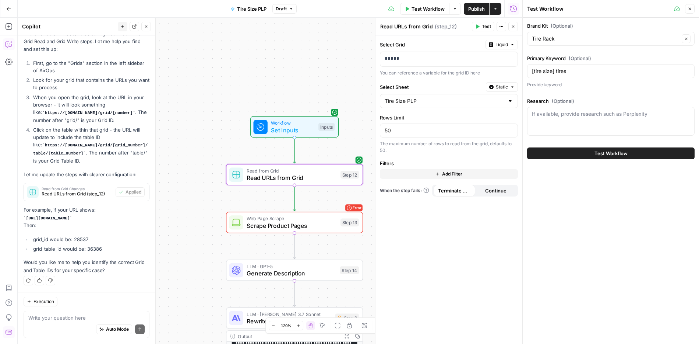
click at [505, 87] on span "Static" at bounding box center [502, 87] width 12 height 7
click at [498, 120] on span "Liquid" at bounding box center [488, 119] width 42 height 7
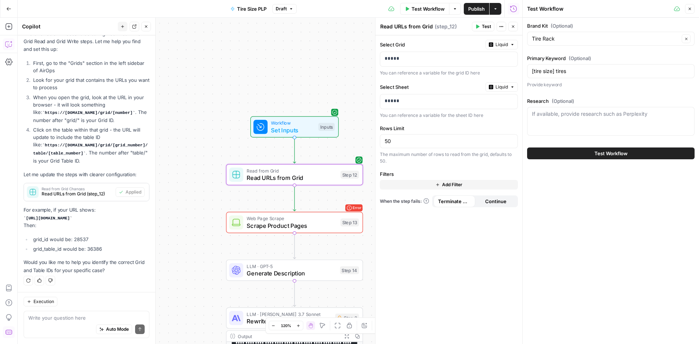
click at [594, 183] on div "Brand Kit (Optional) Tire Rack Clear Primary Keyword (Optional) [tire size] tir…" at bounding box center [611, 181] width 176 height 326
click at [599, 154] on span "Test Workflow" at bounding box center [611, 153] width 33 height 7
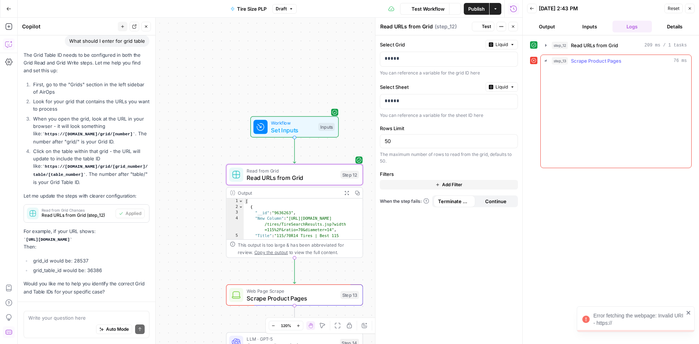
scroll to position [714, 0]
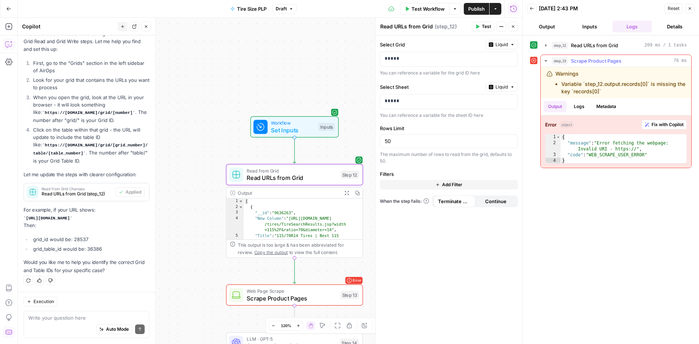
click at [587, 90] on li "Variable `step_12.output.records[0]` is missing the key `records[0]`" at bounding box center [624, 87] width 124 height 15
click at [664, 129] on button "Fix with Copilot" at bounding box center [664, 125] width 45 height 10
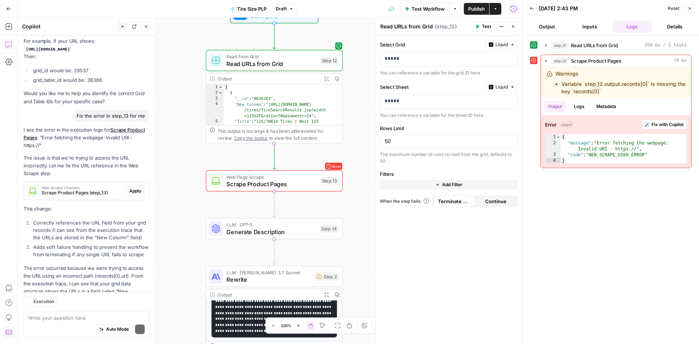
scroll to position [939, 0]
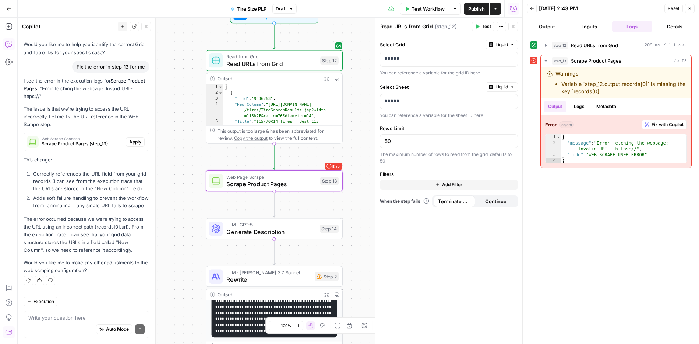
click at [133, 138] on span "Apply" at bounding box center [135, 141] width 12 height 7
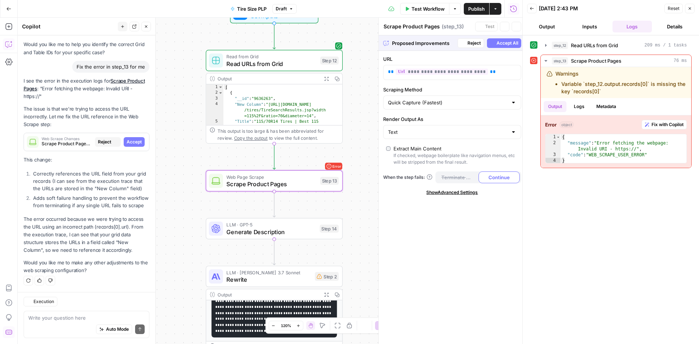
scroll to position [904, 0]
click at [127, 138] on span "Accept" at bounding box center [134, 141] width 15 height 7
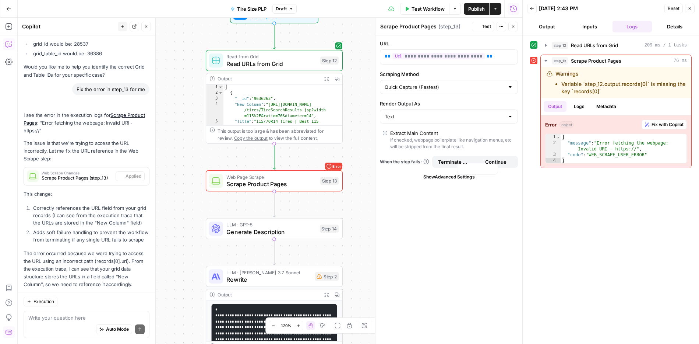
scroll to position [951, 0]
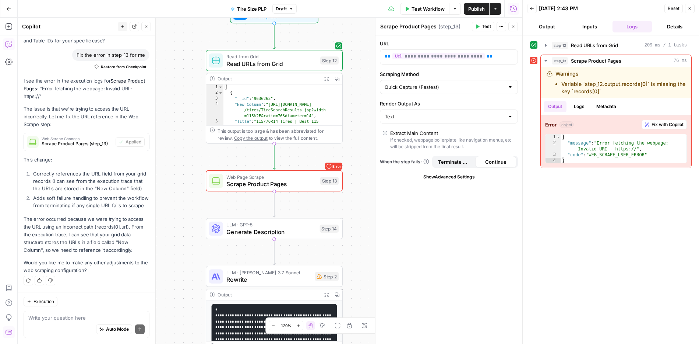
click at [429, 6] on span "Test Workflow" at bounding box center [428, 8] width 33 height 7
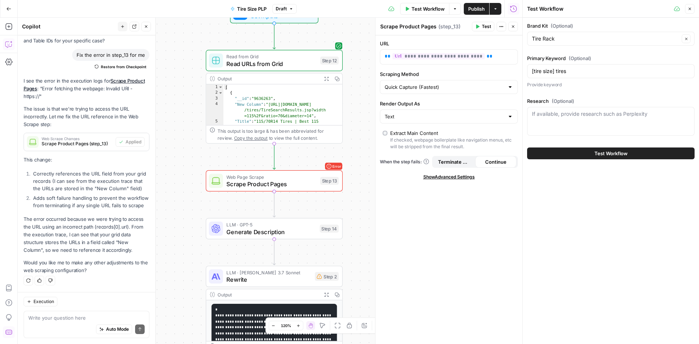
click at [611, 150] on span "Test Workflow" at bounding box center [611, 153] width 33 height 7
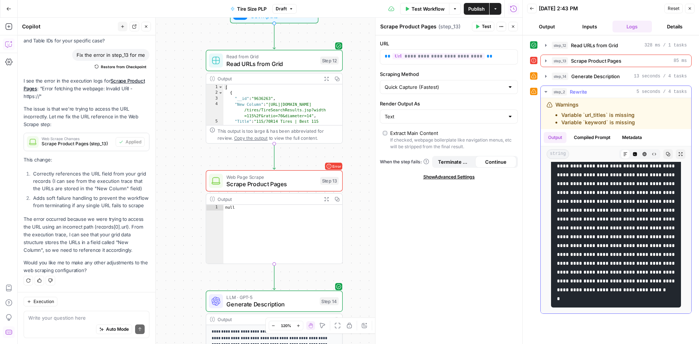
scroll to position [196, 0]
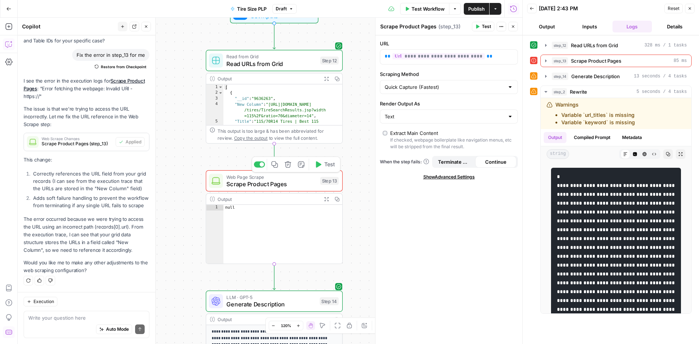
click at [273, 178] on span "Web Page Scrape" at bounding box center [271, 176] width 90 height 7
click at [546, 62] on icon "button" at bounding box center [546, 61] width 6 height 6
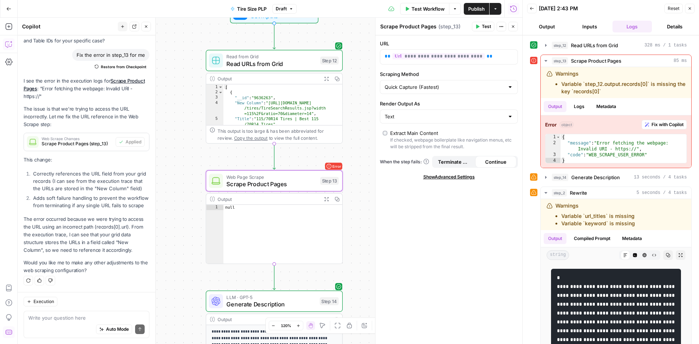
scroll to position [951, 0]
